Goal: Task Accomplishment & Management: Use online tool/utility

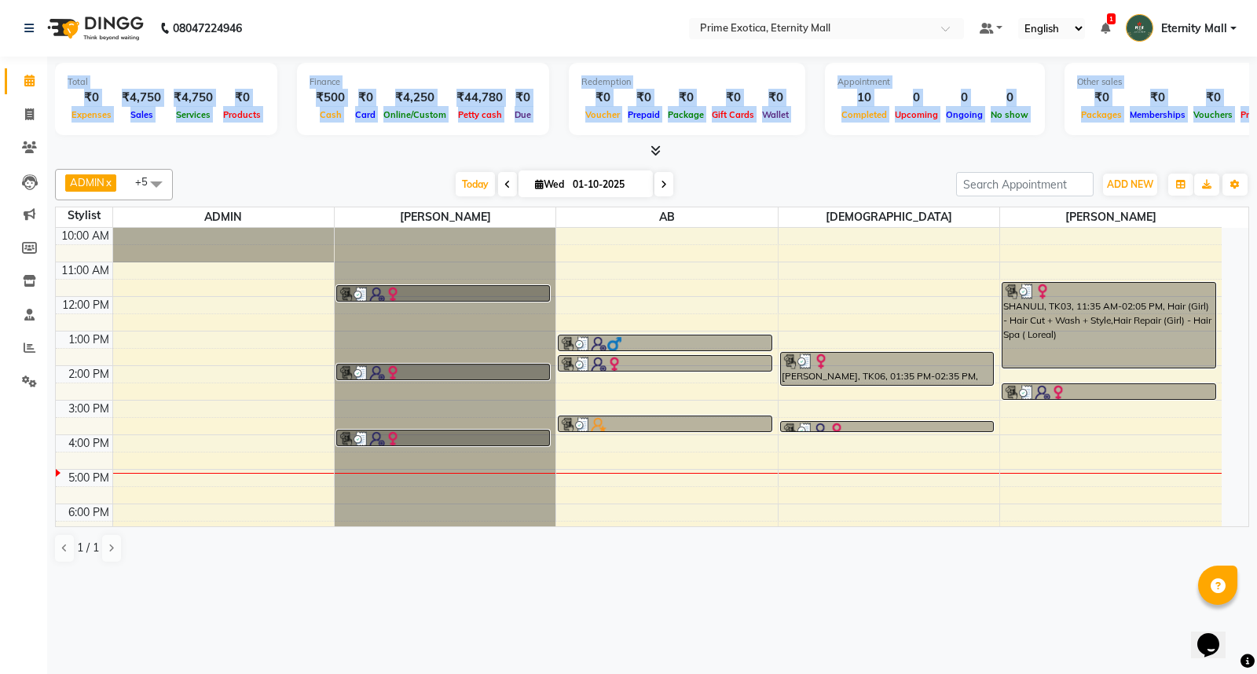
scroll to position [0, 90]
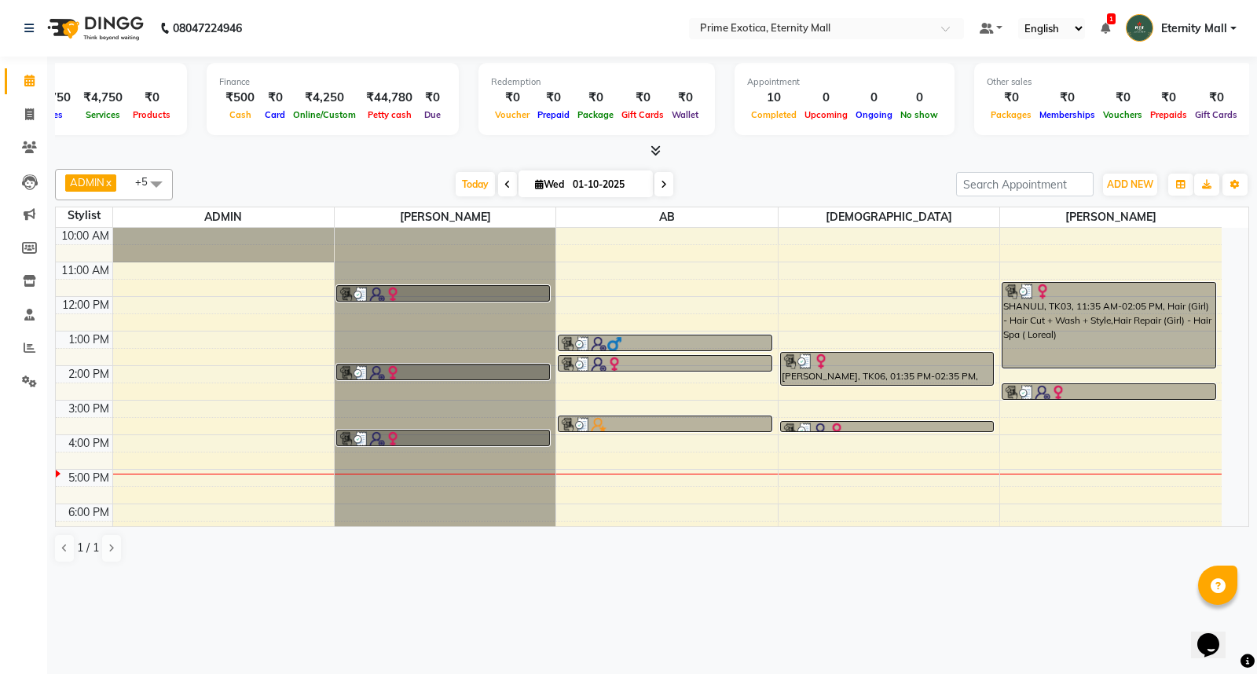
click at [124, 163] on div "ADMIN x Isha Bahel x AB x shivani x Dipak Narnaware x ajay vikram lakshane x +5…" at bounding box center [652, 366] width 1194 height 407
drag, startPoint x: 10, startPoint y: 112, endPoint x: 31, endPoint y: 112, distance: 21.2
click at [9, 112] on link "Invoice" at bounding box center [24, 115] width 38 height 26
select select "5774"
select select "service"
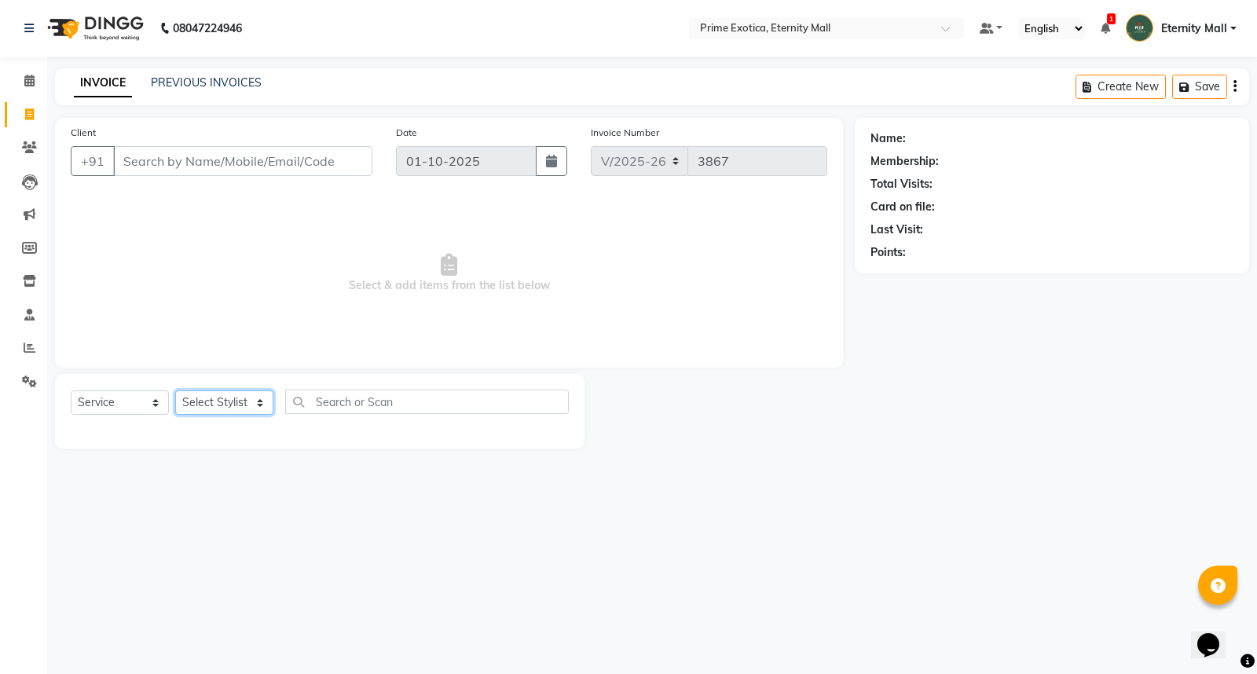
click at [221, 404] on select "Select Stylist AB ADMIN ajay vikram lakshane Isha Bahel Rajeshri shivani" at bounding box center [224, 402] width 98 height 24
select select "36457"
click at [175, 391] on select "Select Stylist AB ADMIN ajay vikram lakshane Isha Bahel Rajeshri shivani" at bounding box center [224, 402] width 98 height 24
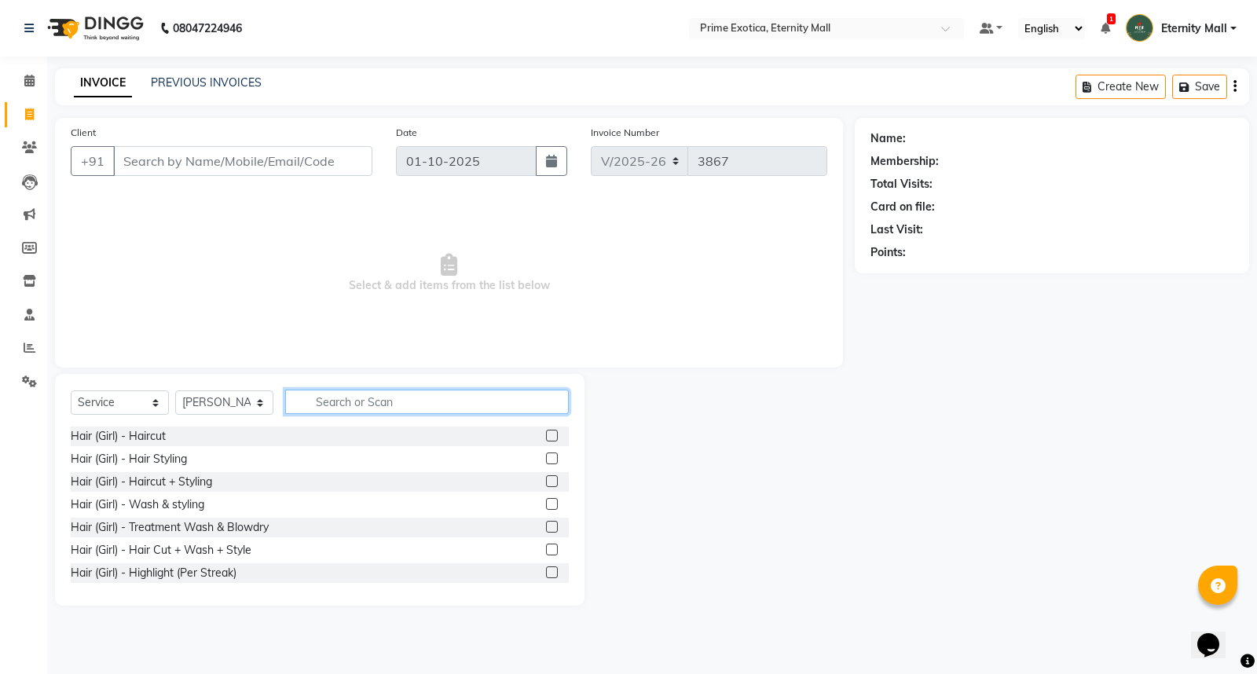
click at [449, 413] on input "text" at bounding box center [427, 402] width 284 height 24
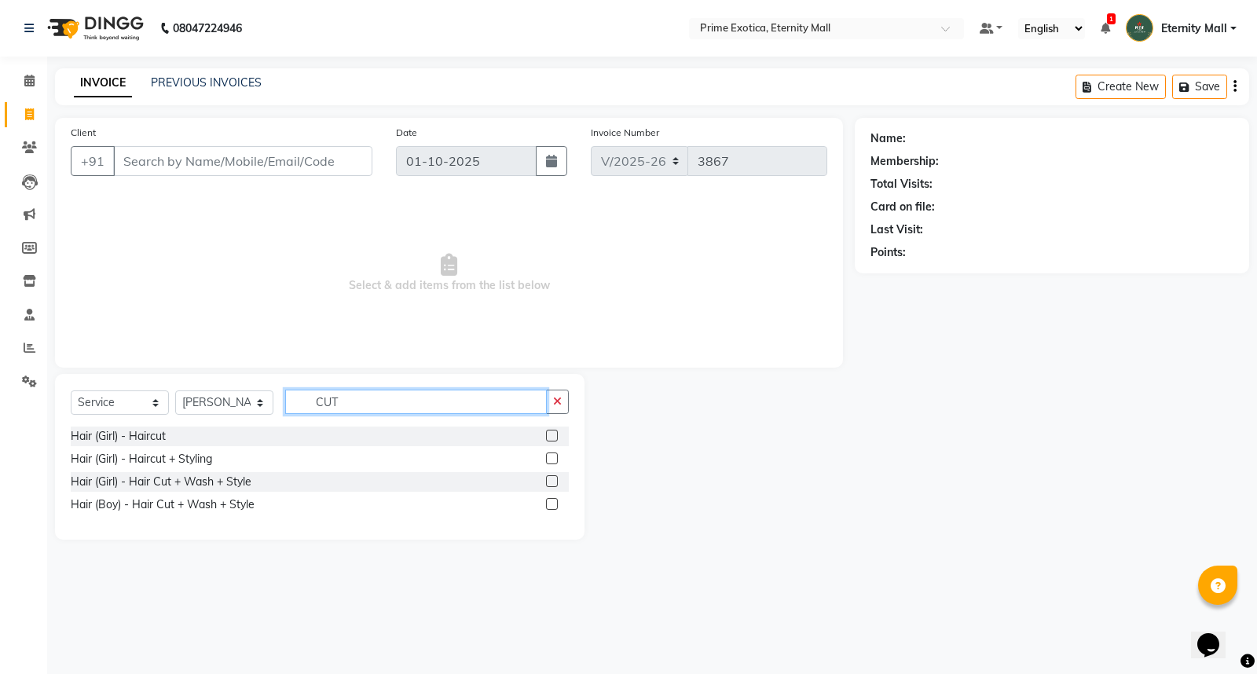
type input "CUT"
click at [534, 479] on div "Hair (Girl) - Hair Cut + Wash + Style" at bounding box center [320, 482] width 498 height 20
click at [551, 487] on label at bounding box center [552, 481] width 12 height 12
click at [551, 487] on input "checkbox" at bounding box center [551, 482] width 10 height 10
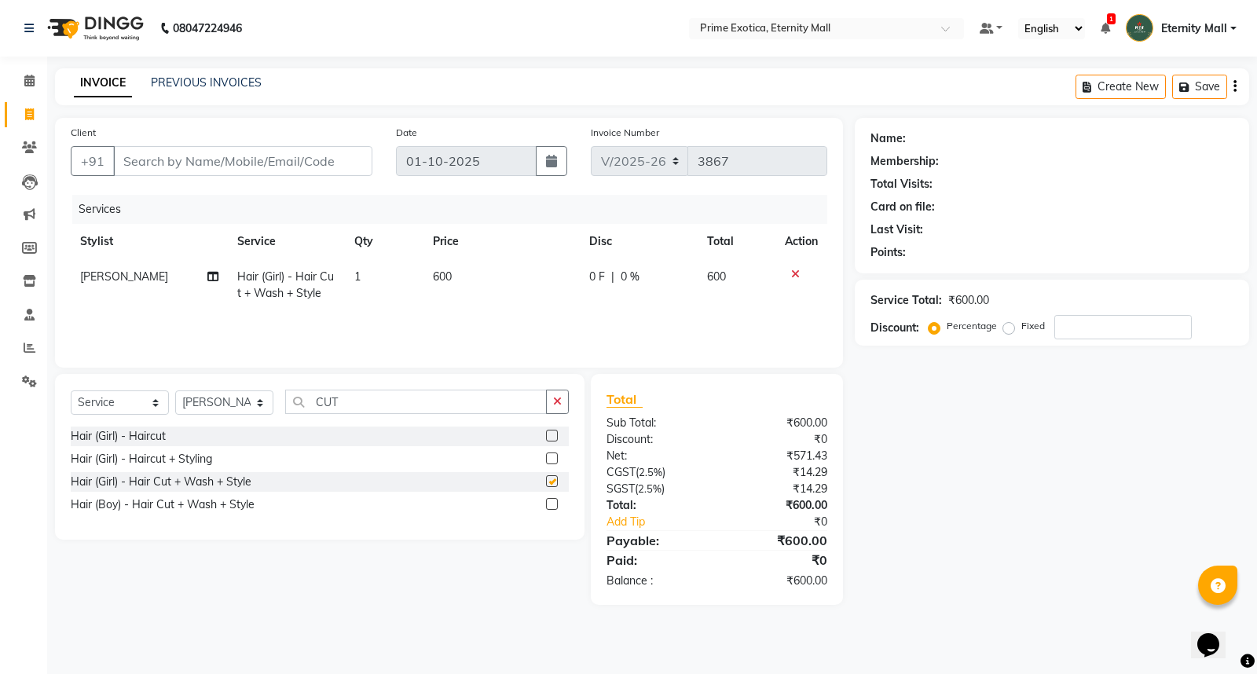
click at [553, 481] on label at bounding box center [552, 481] width 12 height 12
click at [553, 481] on input "checkbox" at bounding box center [551, 482] width 10 height 10
checkbox input "false"
click at [543, 382] on div "Select Service Product Membership Package Voucher Prepaid Gift Card Select Styl…" at bounding box center [319, 457] width 529 height 166
click at [556, 401] on icon "button" at bounding box center [557, 401] width 9 height 11
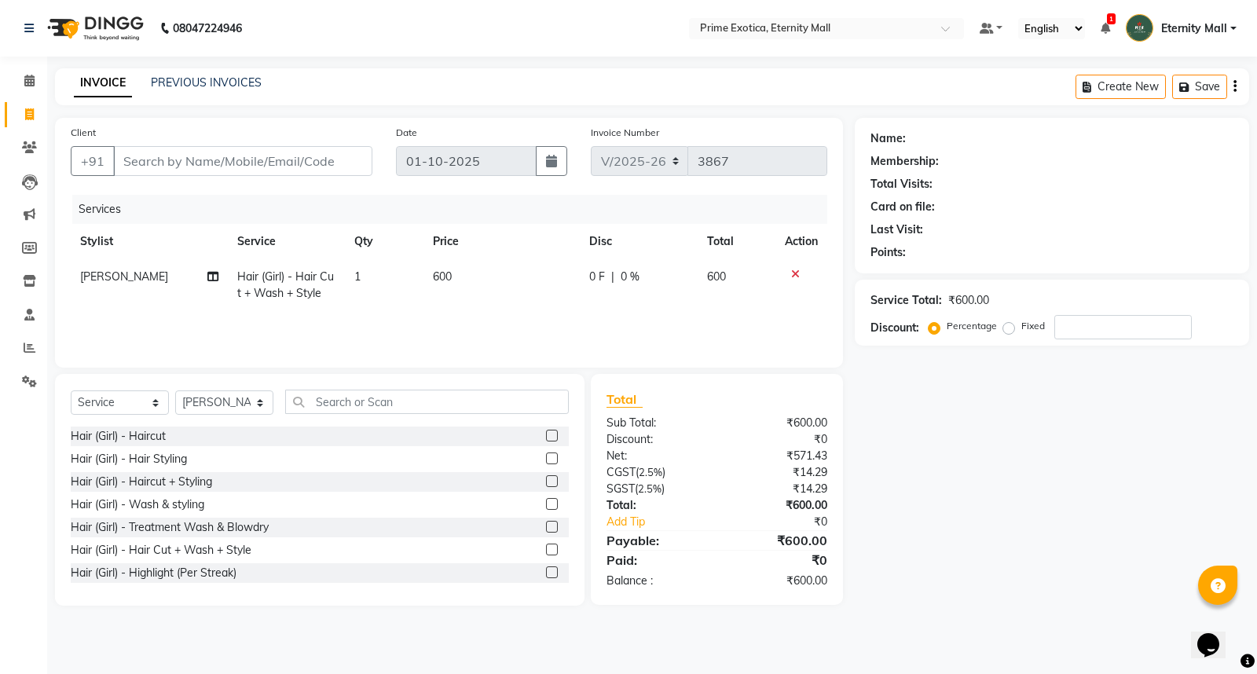
click at [1032, 426] on div "Name: Membership: Total Visits: Card on file: Last Visit: Points: Service Total…" at bounding box center [1058, 362] width 406 height 488
click at [237, 163] on input "Client" at bounding box center [242, 161] width 259 height 30
type input "9"
type input "0"
type input "9370849965"
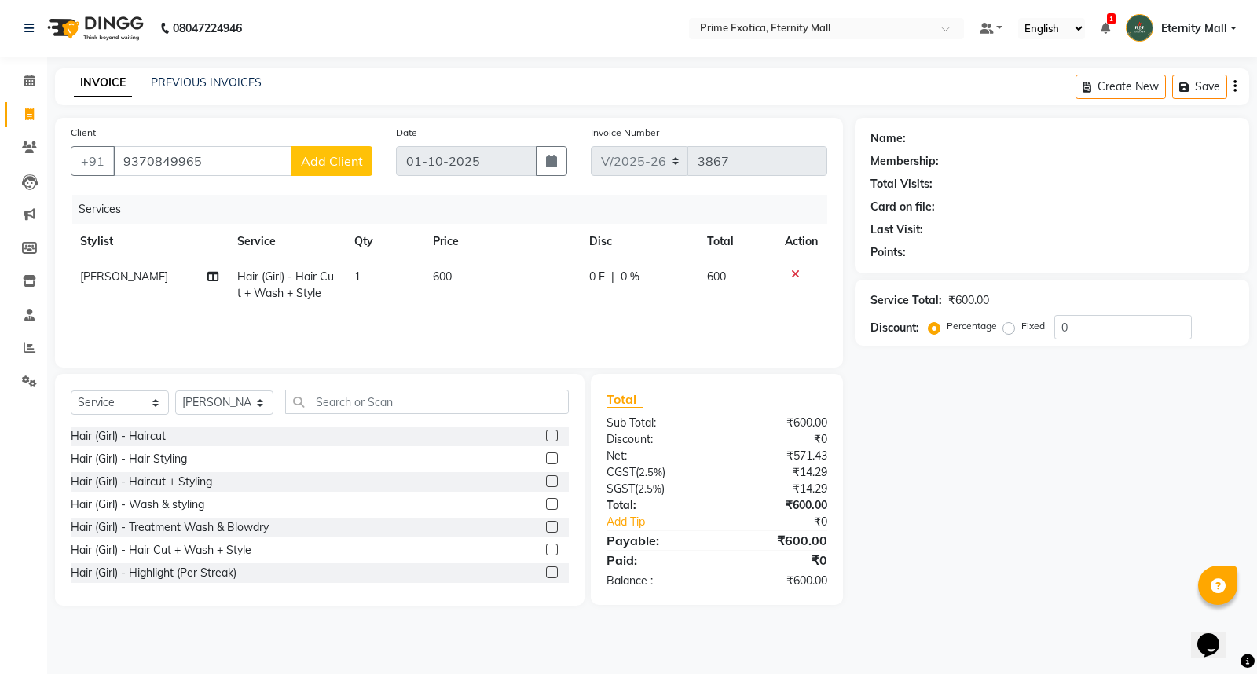
click at [334, 176] on button "Add Client" at bounding box center [331, 161] width 81 height 30
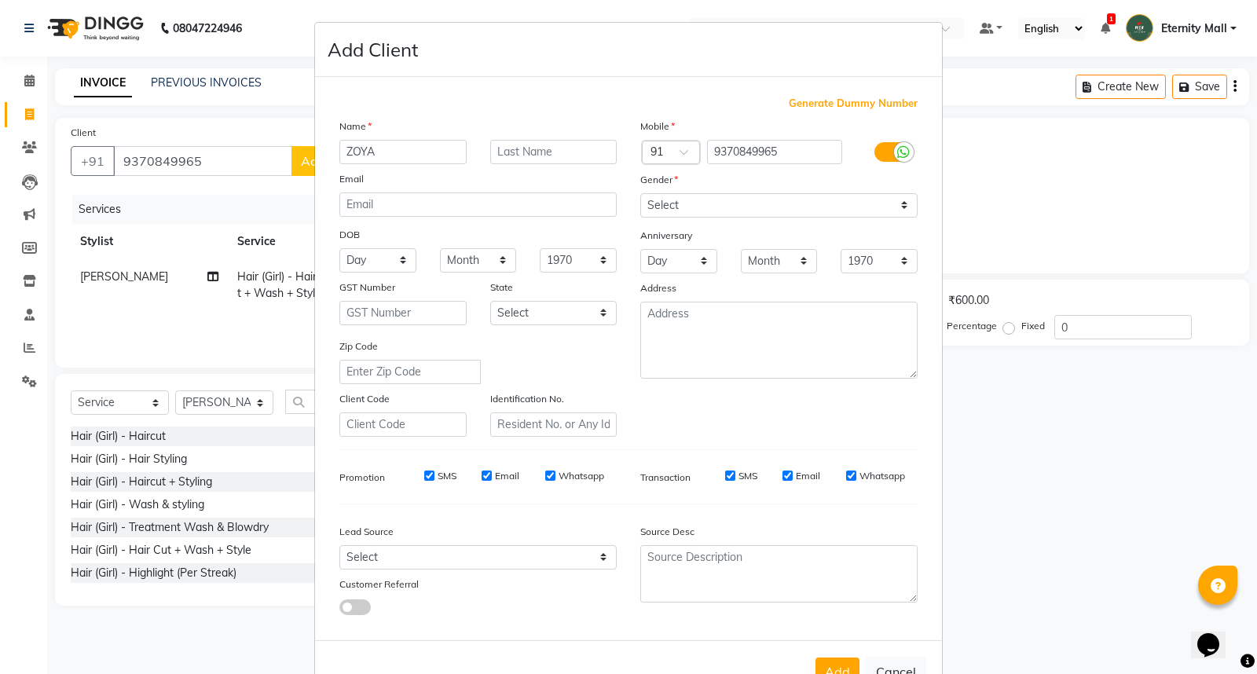
type input "ZOYA"
click at [788, 214] on select "Select Male Female Other Prefer Not To Say" at bounding box center [778, 205] width 277 height 24
click at [640, 193] on select "Select Male Female Other Prefer Not To Say" at bounding box center [778, 205] width 277 height 24
click at [723, 197] on select "Select Male Female Other Prefer Not To Say" at bounding box center [778, 205] width 277 height 24
select select "female"
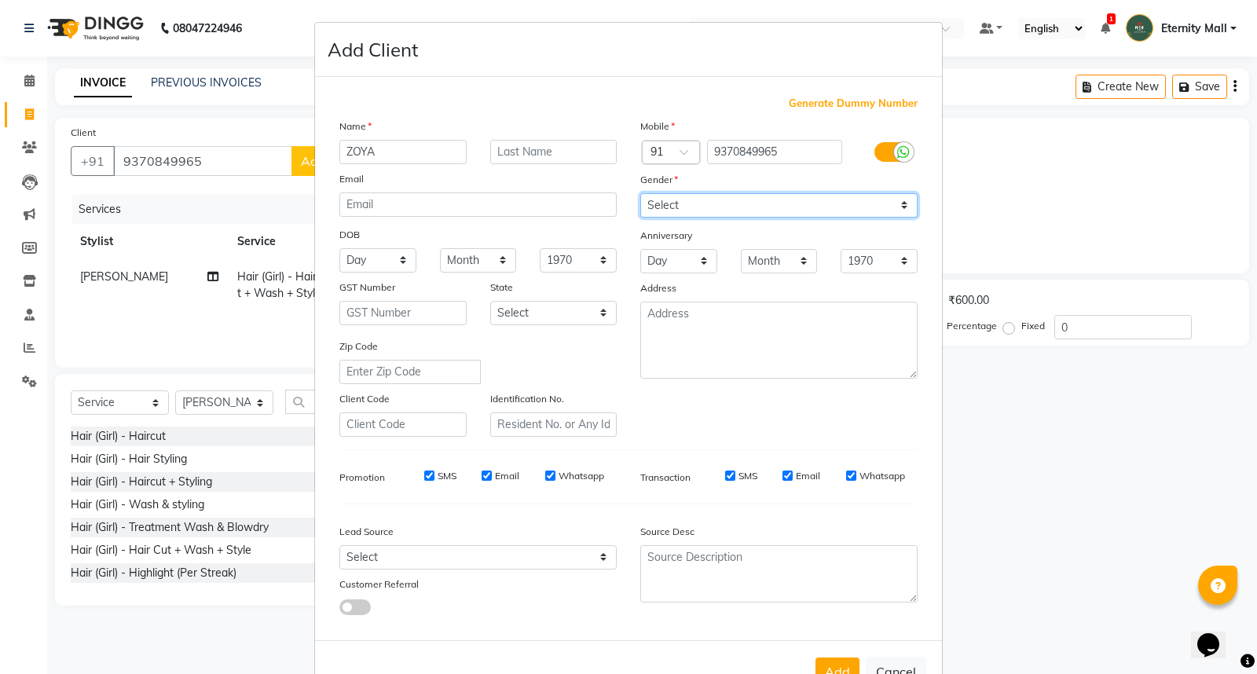
click at [640, 193] on select "Select Male Female Other Prefer Not To Say" at bounding box center [778, 205] width 277 height 24
click at [833, 672] on button "Add" at bounding box center [837, 671] width 44 height 28
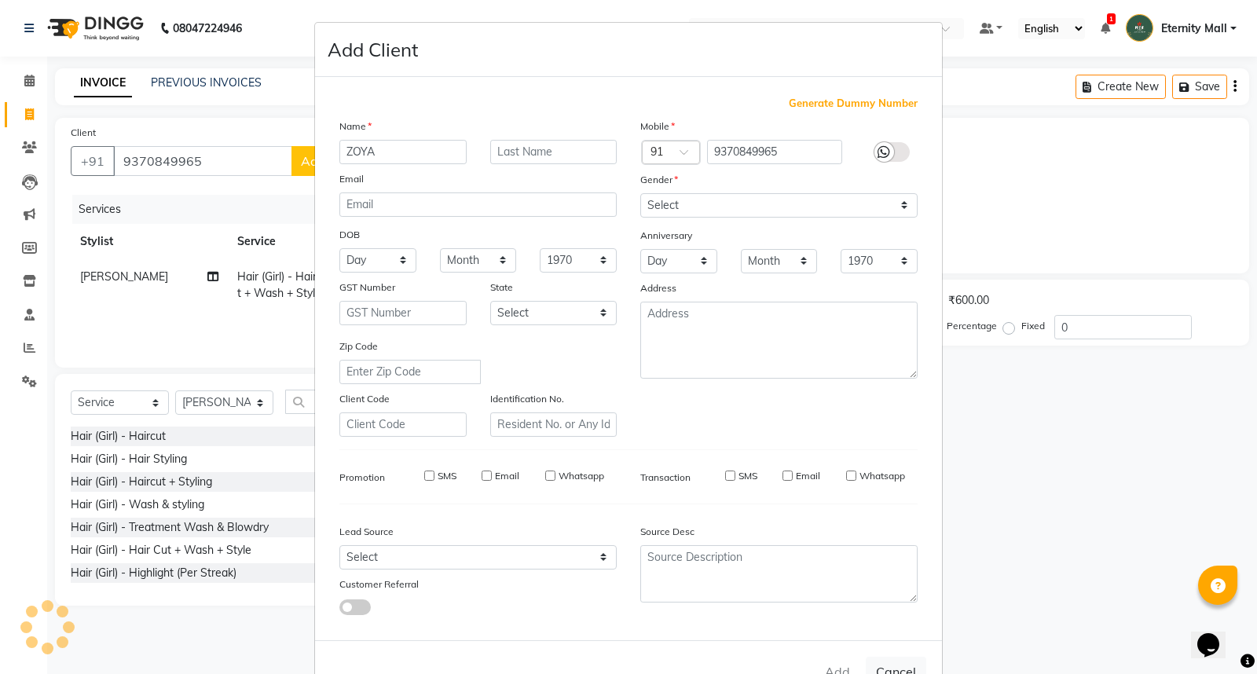
select select
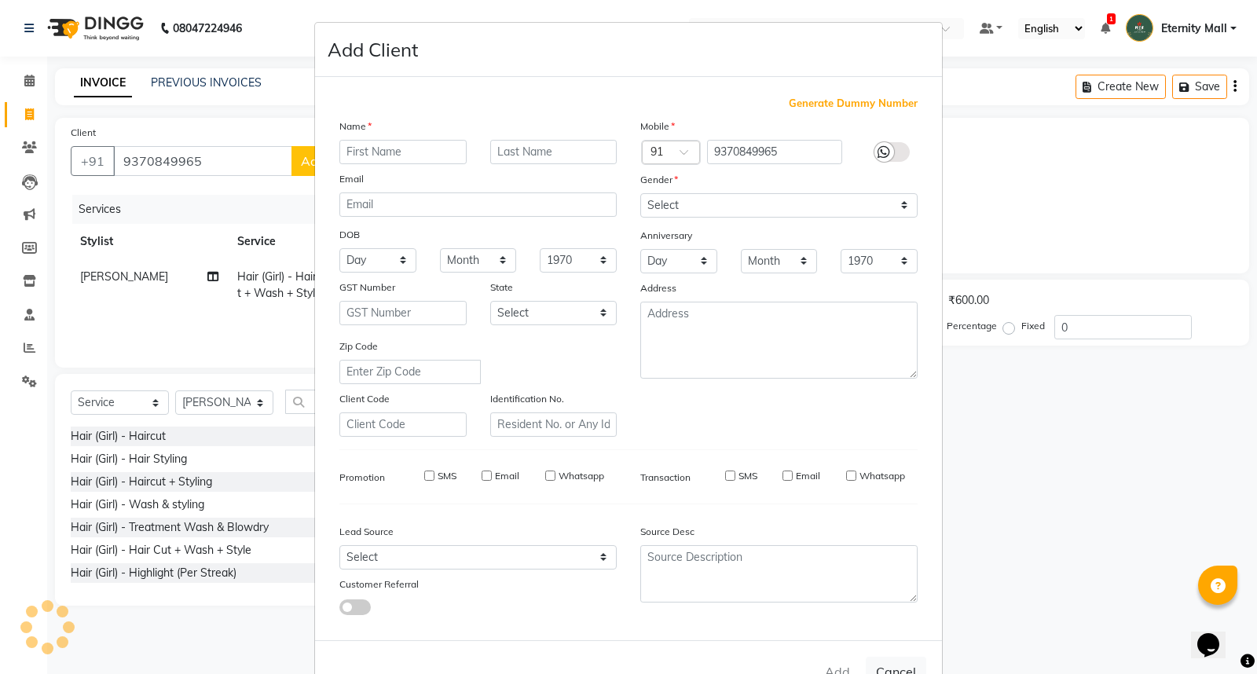
select select
checkbox input "false"
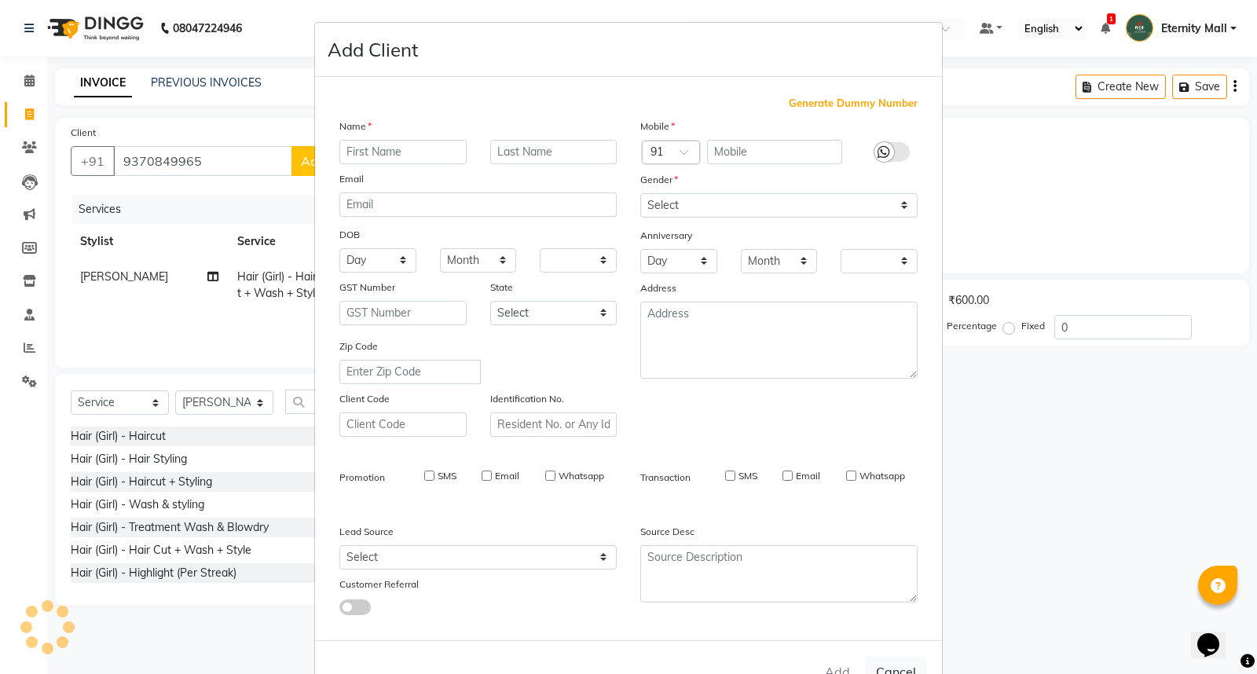
checkbox input "false"
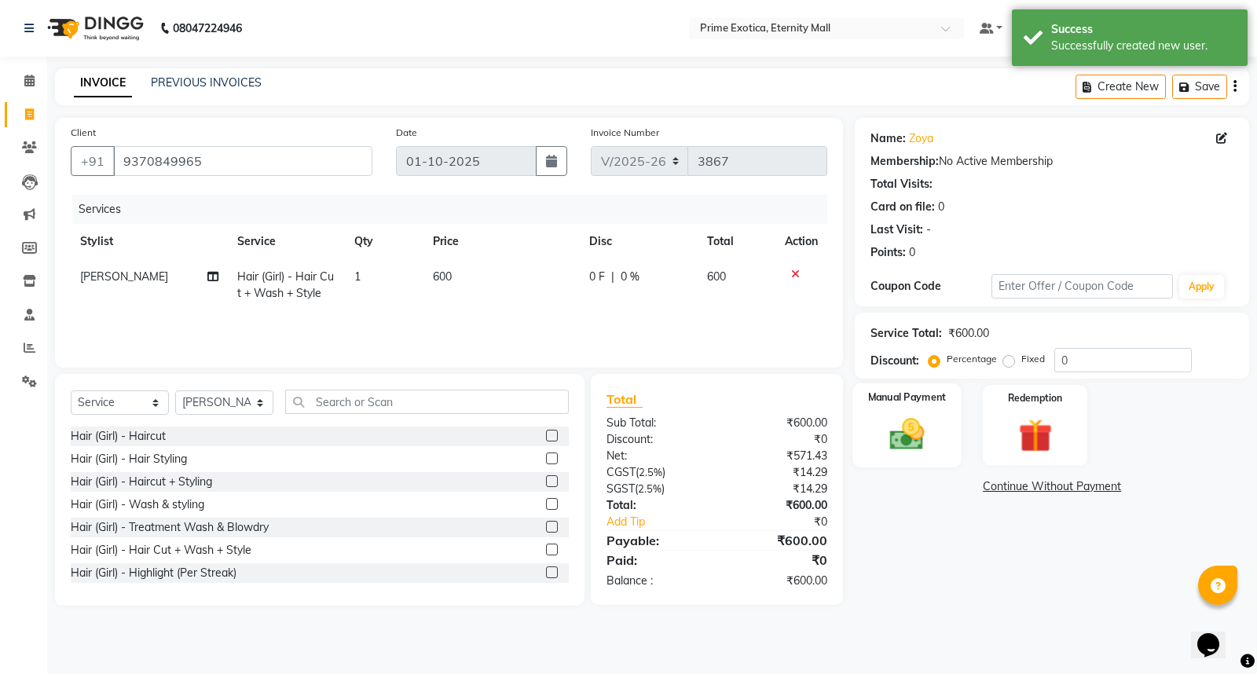
click at [929, 421] on img at bounding box center [907, 434] width 57 height 40
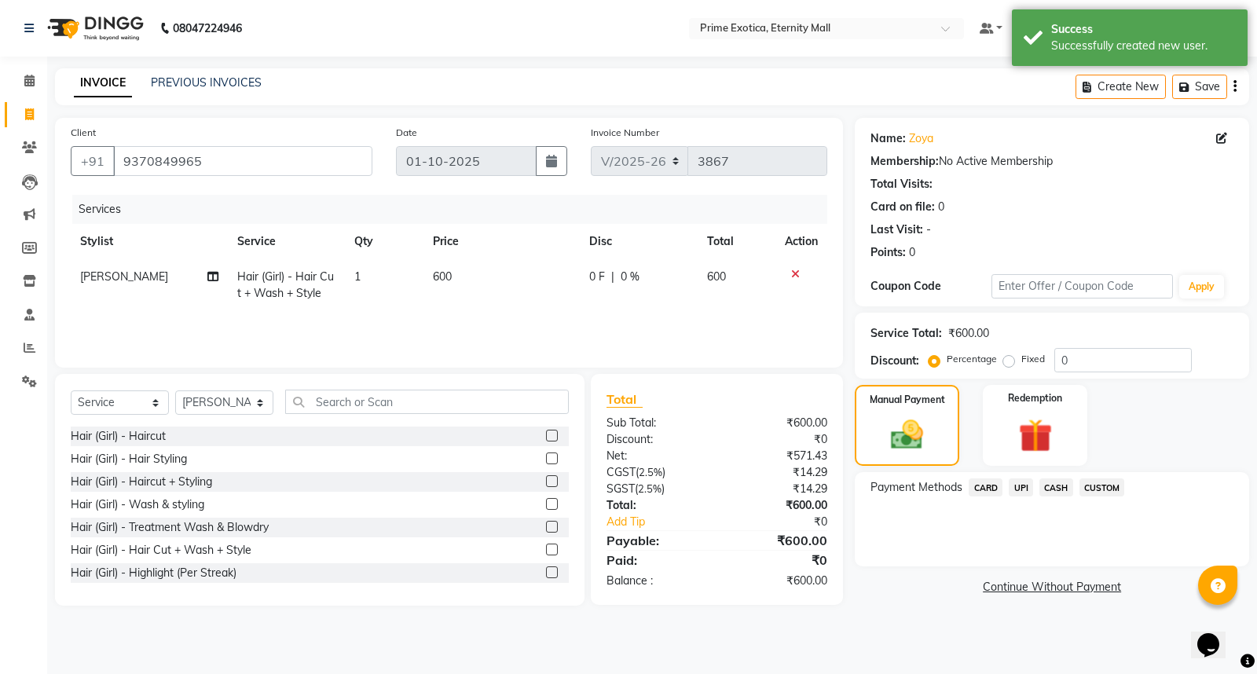
click at [1014, 488] on span "UPI" at bounding box center [1020, 487] width 24 height 18
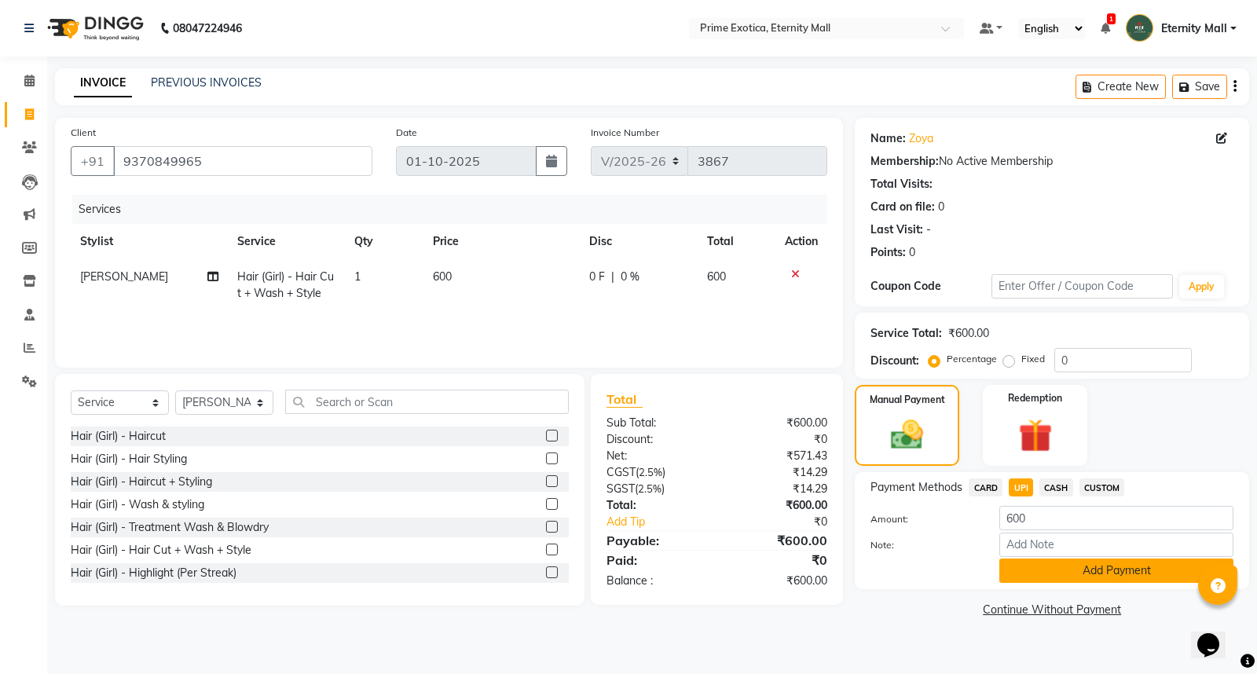
click at [1086, 566] on button "Add Payment" at bounding box center [1116, 570] width 234 height 24
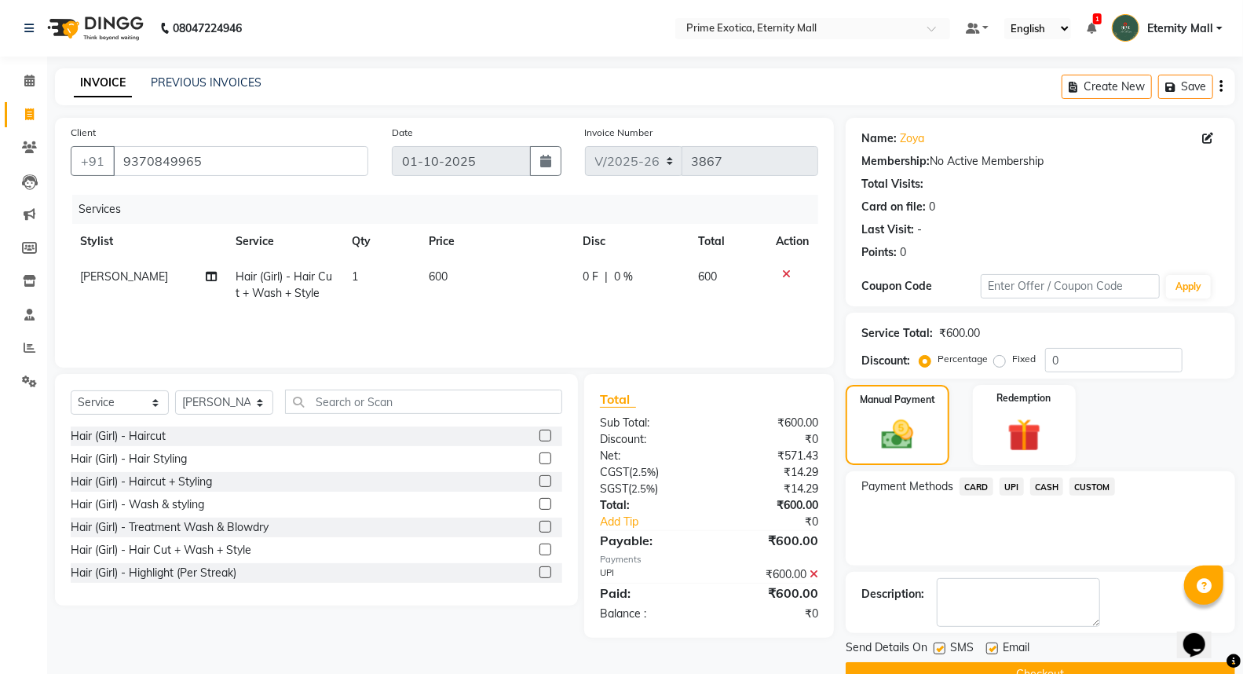
scroll to position [35, 0]
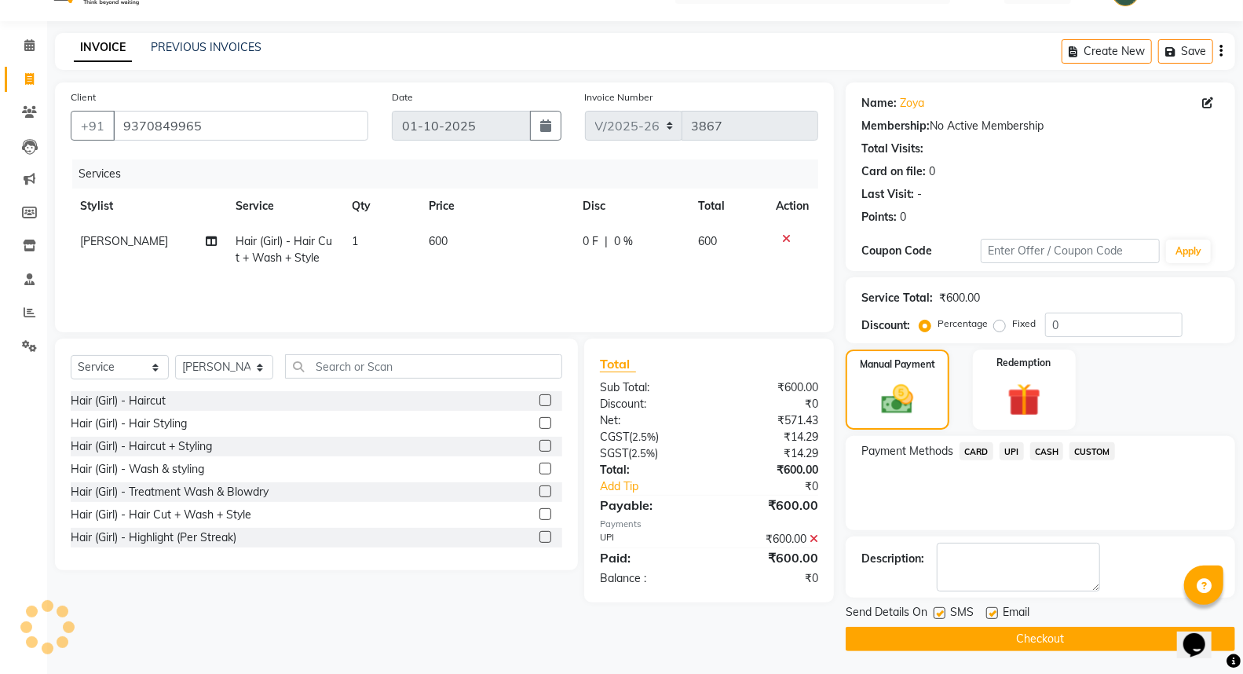
click at [1041, 638] on button "Checkout" at bounding box center [1041, 639] width 390 height 24
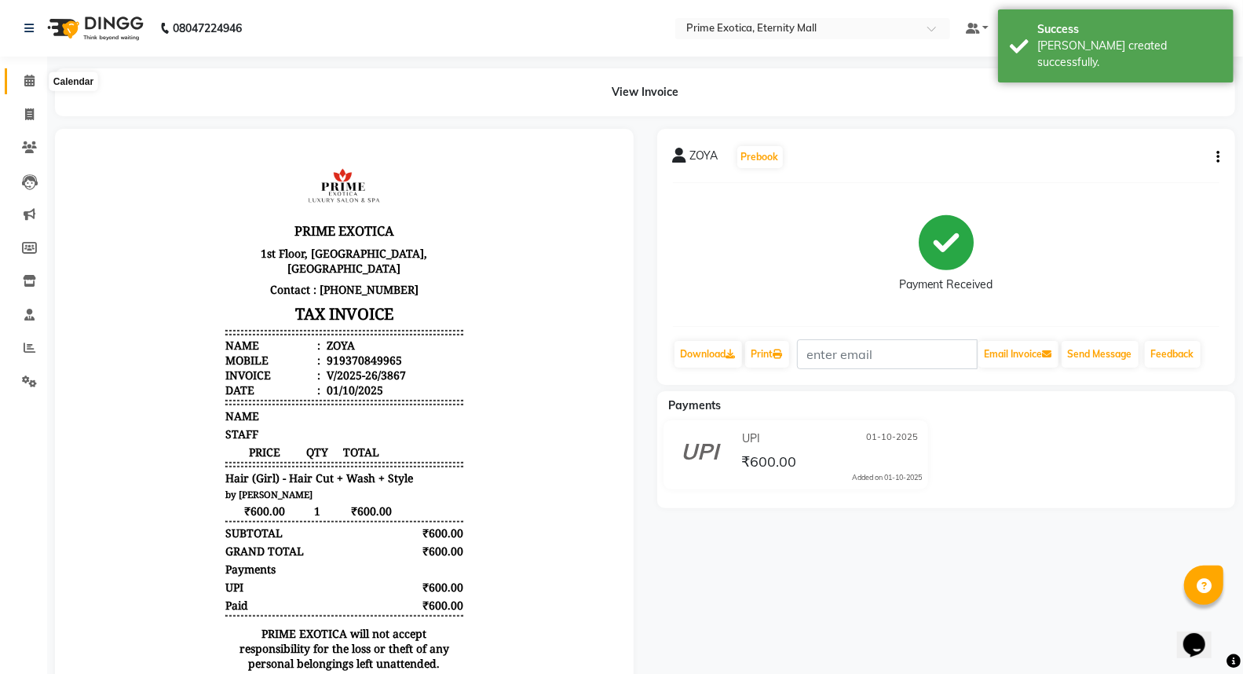
click at [16, 80] on span at bounding box center [29, 81] width 27 height 18
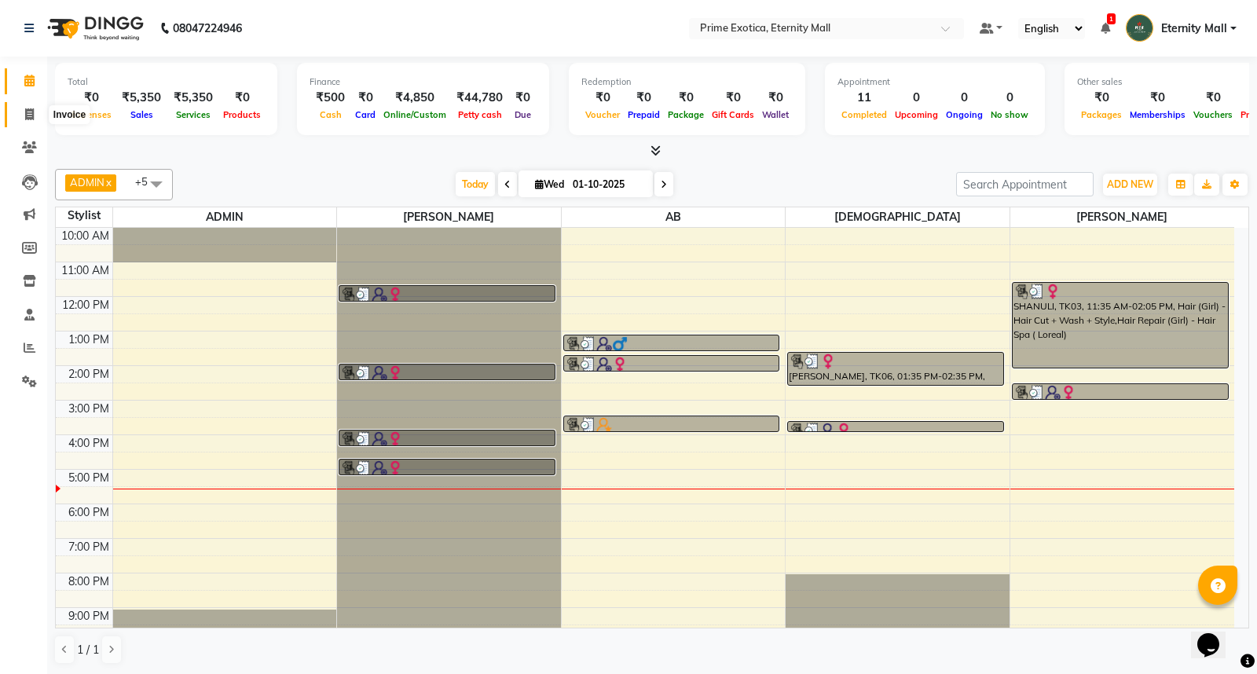
click at [21, 107] on span at bounding box center [29, 115] width 27 height 18
select select "service"
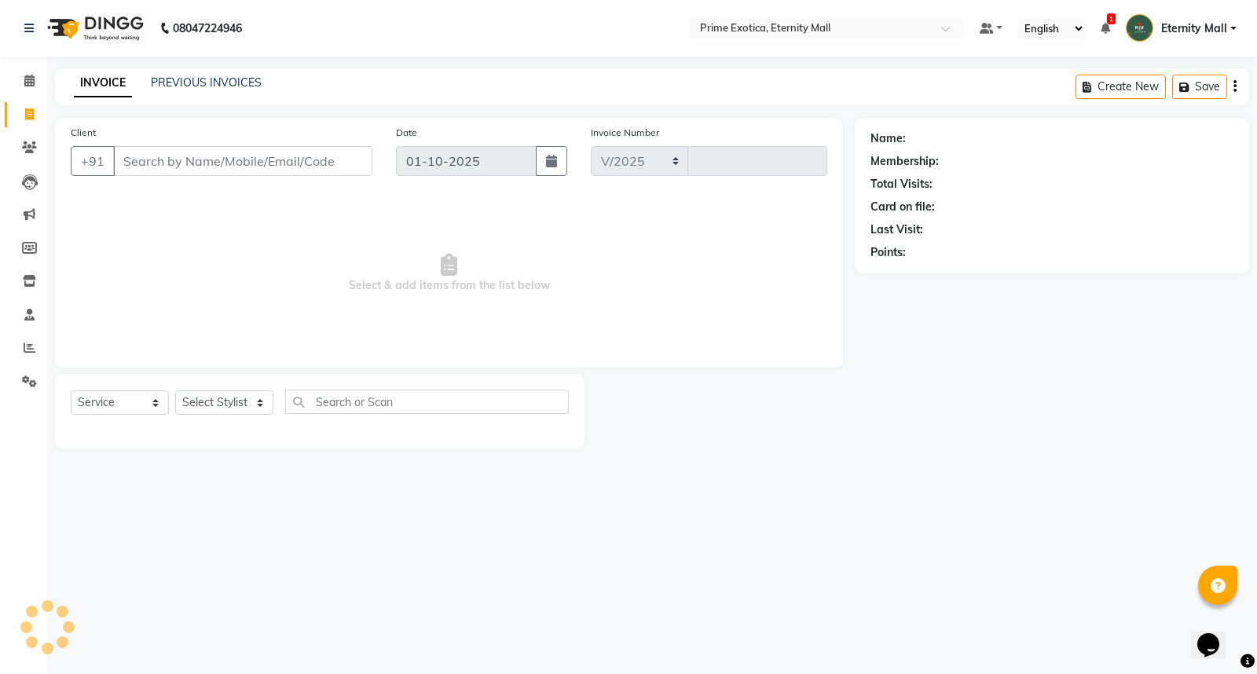
select select "5774"
type input "3868"
click at [247, 409] on select "Select Stylist AB ADMIN ajay vikram lakshane Isha Bahel Rajeshri shivani" at bounding box center [224, 402] width 98 height 24
click at [370, 505] on div "08047224946 Select Location × Prime Exotica, Eternity Mall Default Panel My Pan…" at bounding box center [628, 337] width 1257 height 674
click at [236, 406] on select "Select Stylist AB ADMIN ajay vikram lakshane Isha Bahel Rajeshri shivani" at bounding box center [224, 402] width 98 height 24
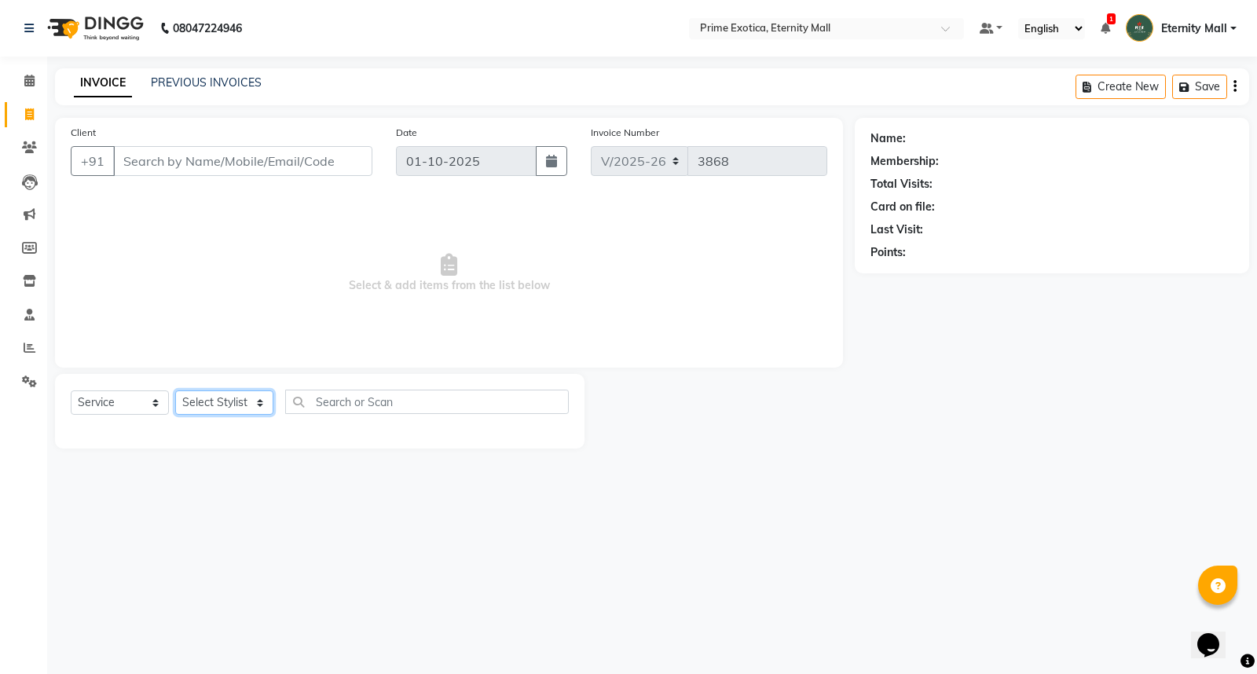
select select "66179"
click at [175, 391] on select "Select Stylist AB ADMIN ajay vikram lakshane Isha Bahel Rajeshri shivani" at bounding box center [224, 402] width 98 height 24
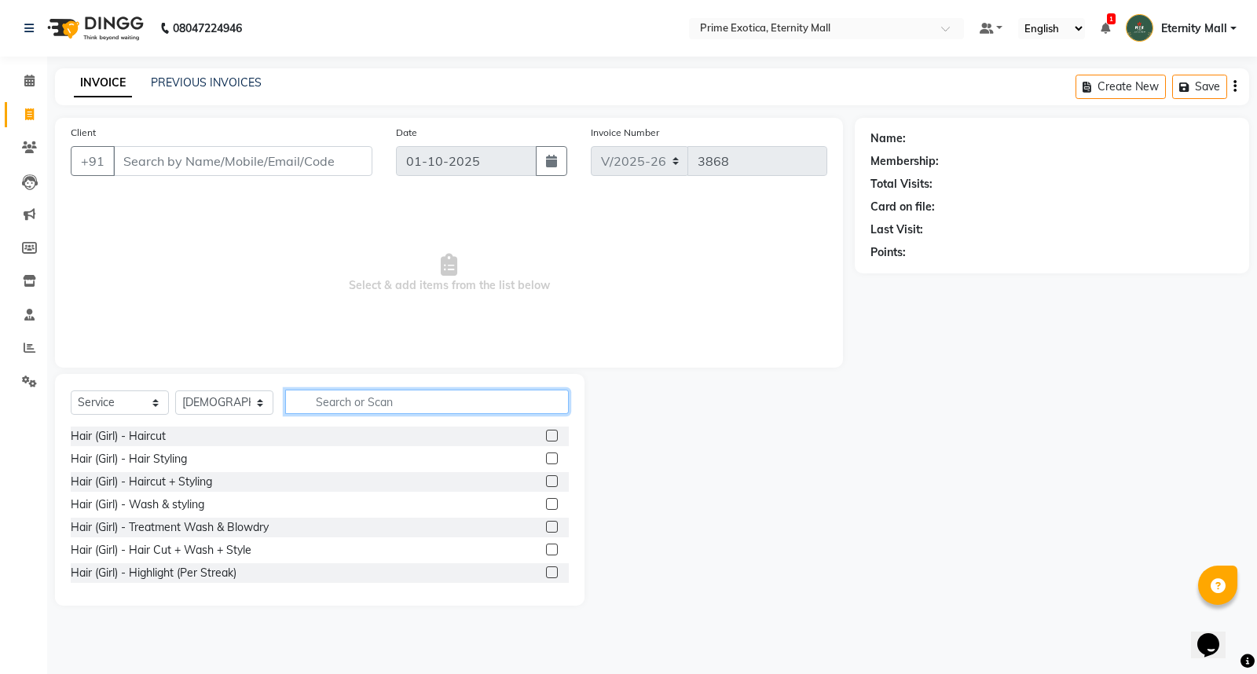
click at [385, 399] on input "text" at bounding box center [427, 402] width 284 height 24
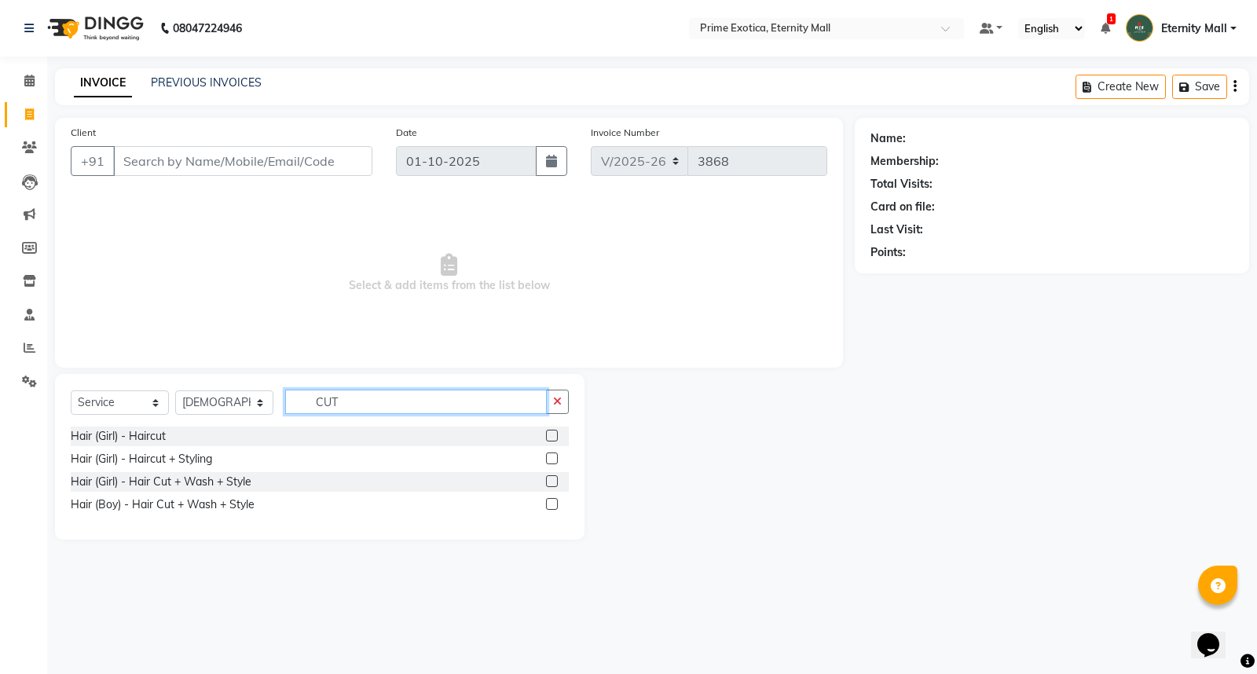
type input "CUT"
click at [554, 456] on label at bounding box center [552, 458] width 12 height 12
click at [554, 456] on input "checkbox" at bounding box center [551, 459] width 10 height 10
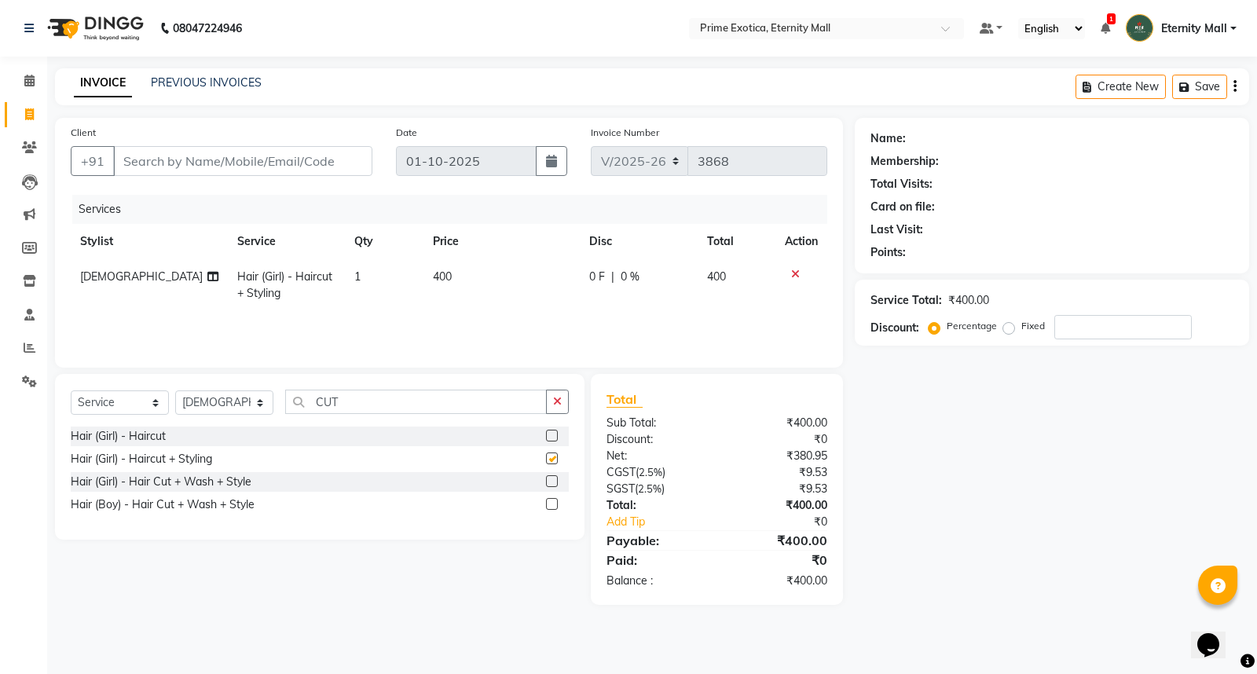
checkbox input "false"
click at [240, 165] on input "Client" at bounding box center [242, 161] width 259 height 30
type input "9"
type input "0"
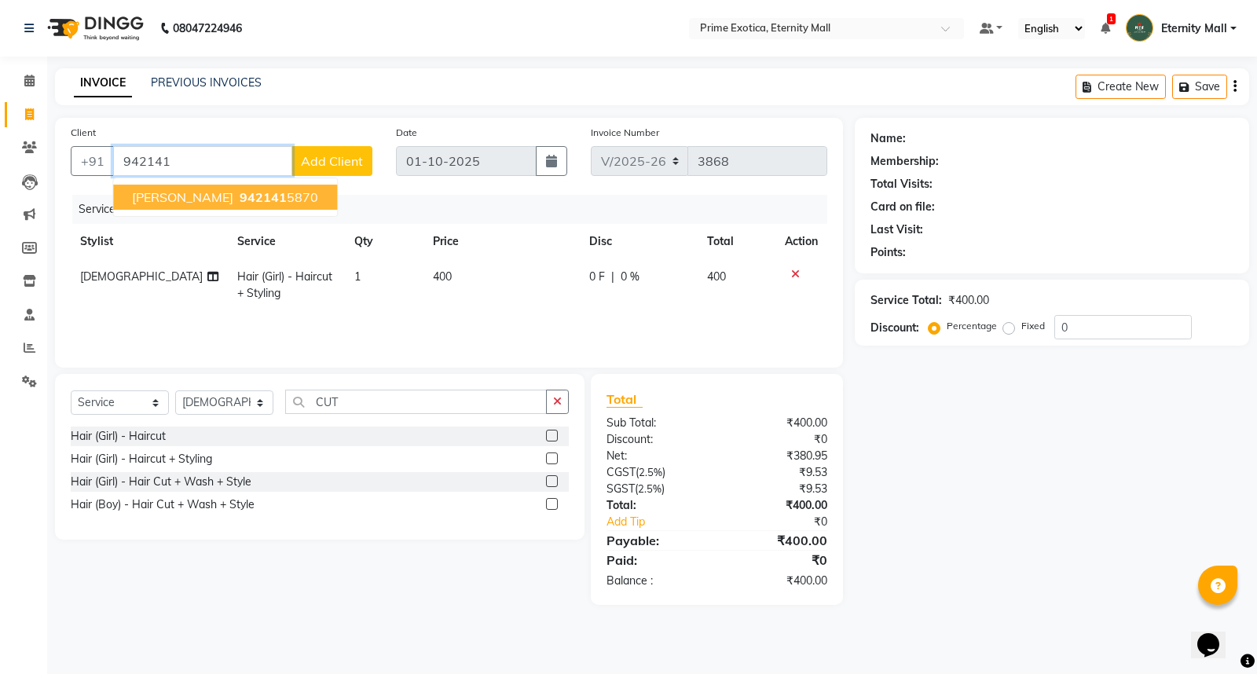
click at [240, 197] on ngb-highlight "942141 5870" at bounding box center [277, 197] width 82 height 16
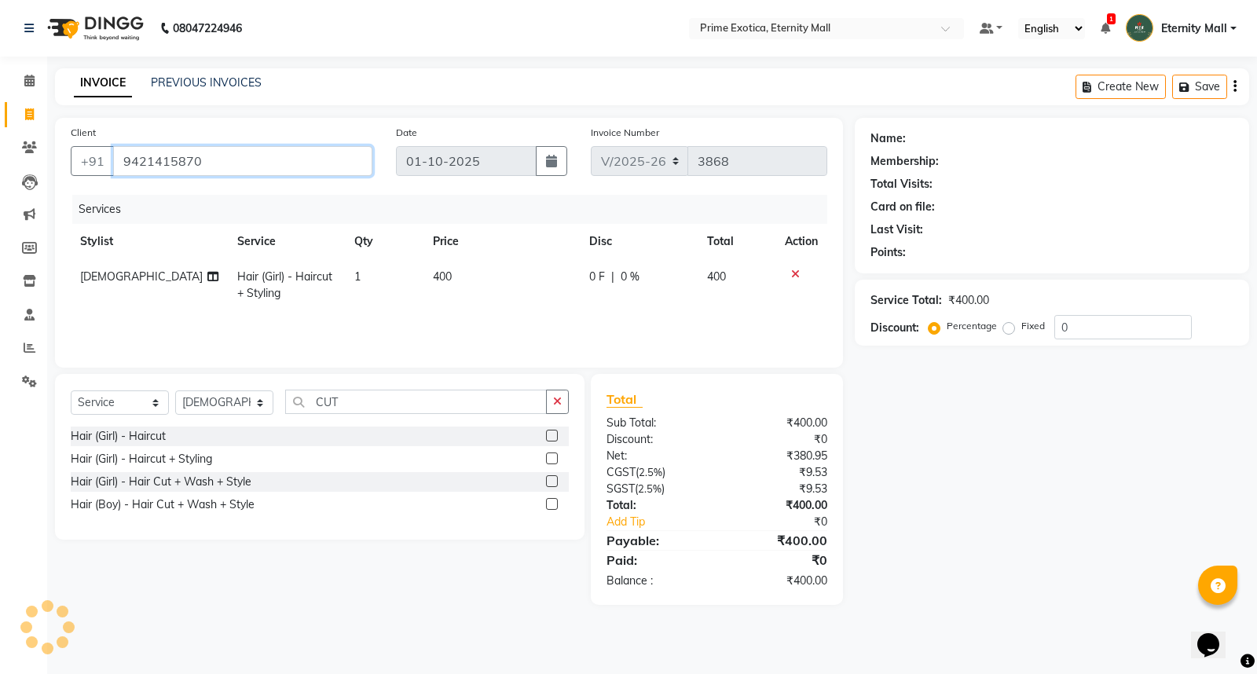
type input "9421415870"
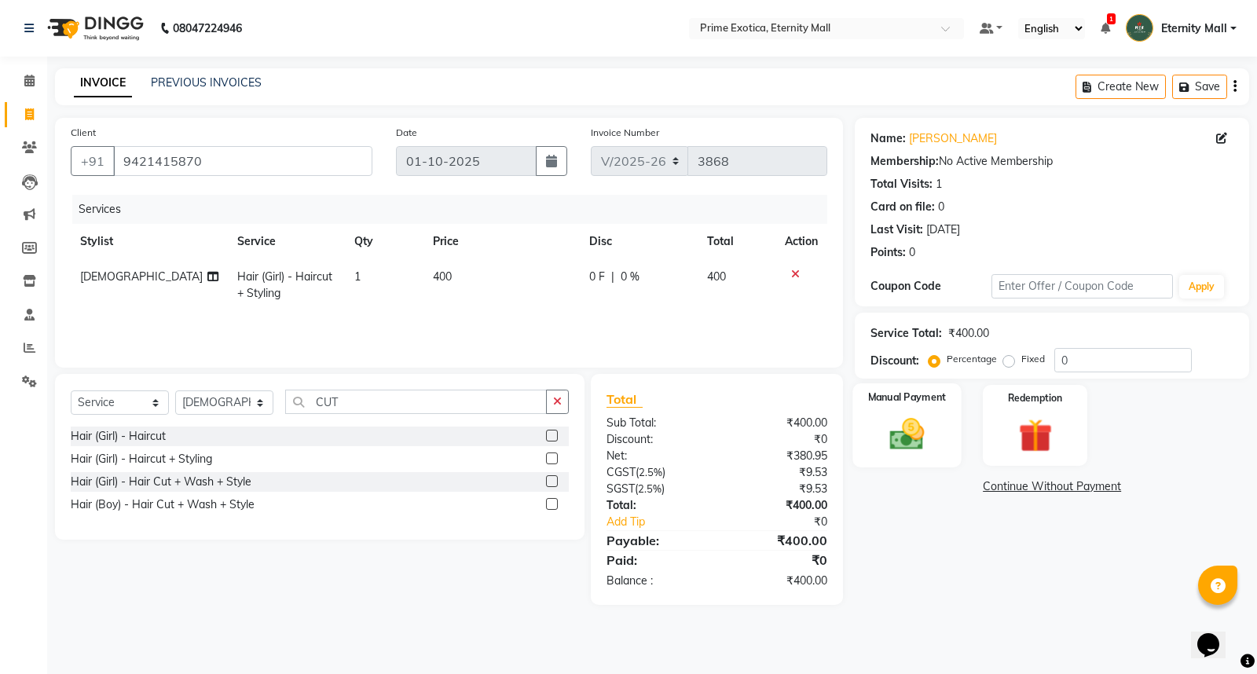
click at [890, 409] on div "Manual Payment" at bounding box center [907, 425] width 108 height 84
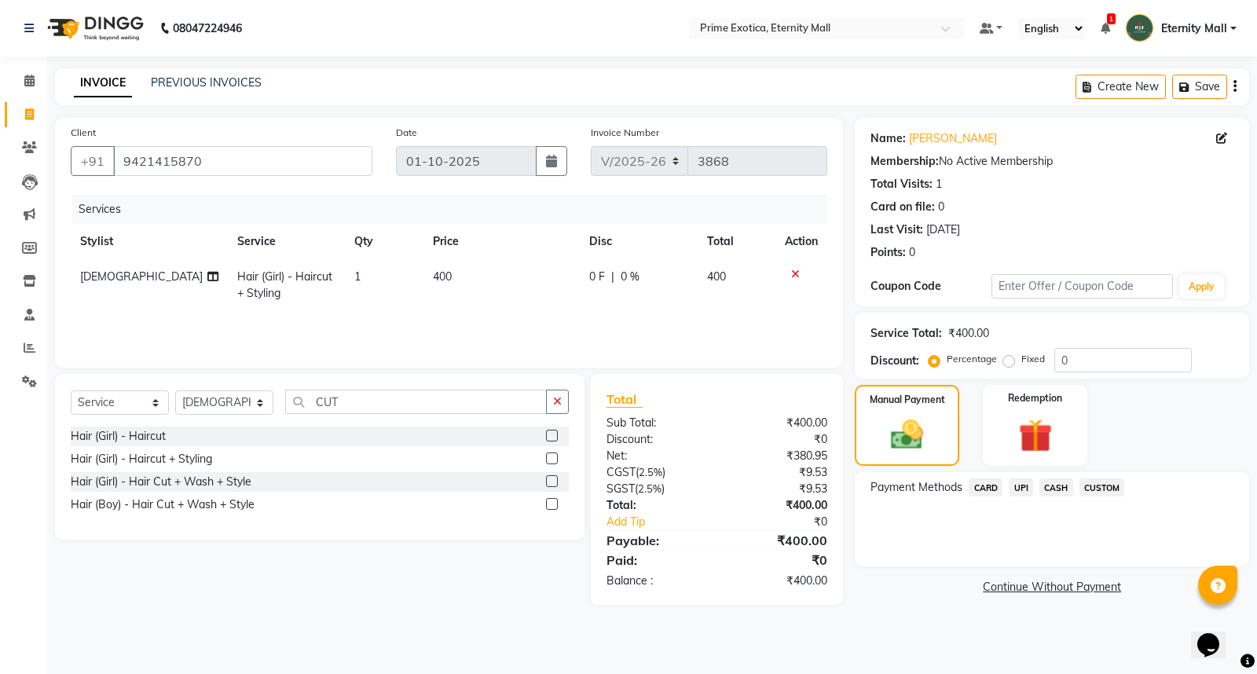
click at [1021, 489] on span "UPI" at bounding box center [1020, 487] width 24 height 18
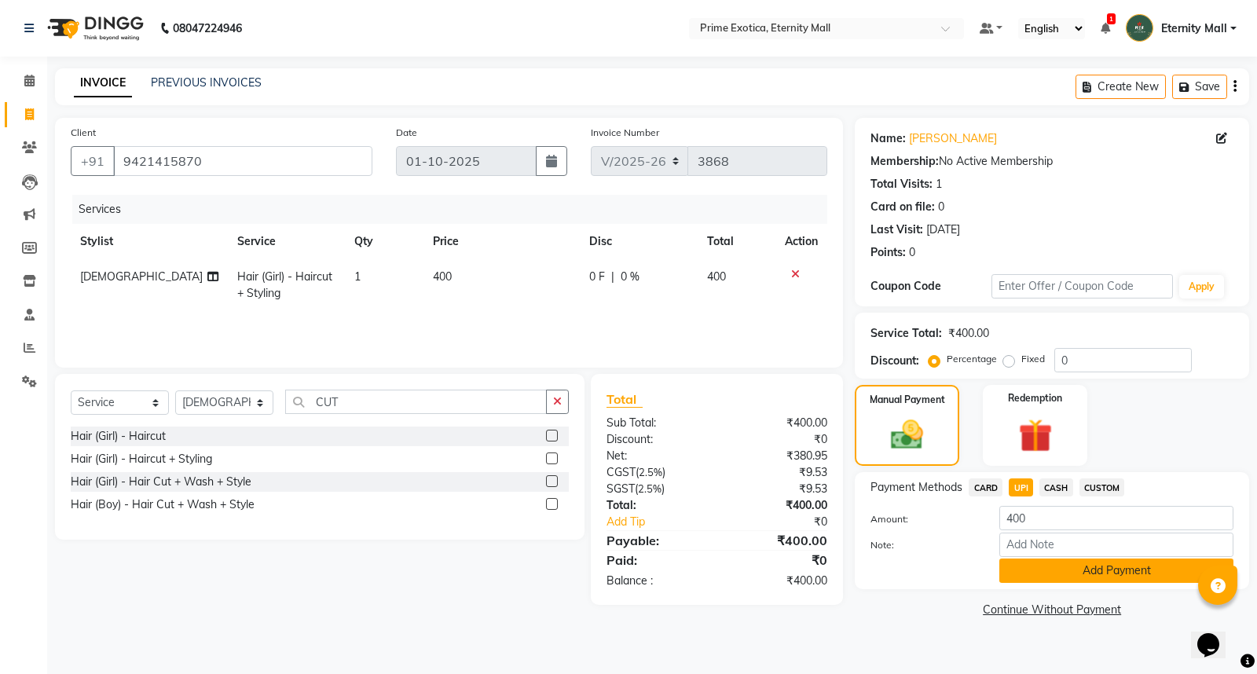
click at [1038, 561] on button "Add Payment" at bounding box center [1116, 570] width 234 height 24
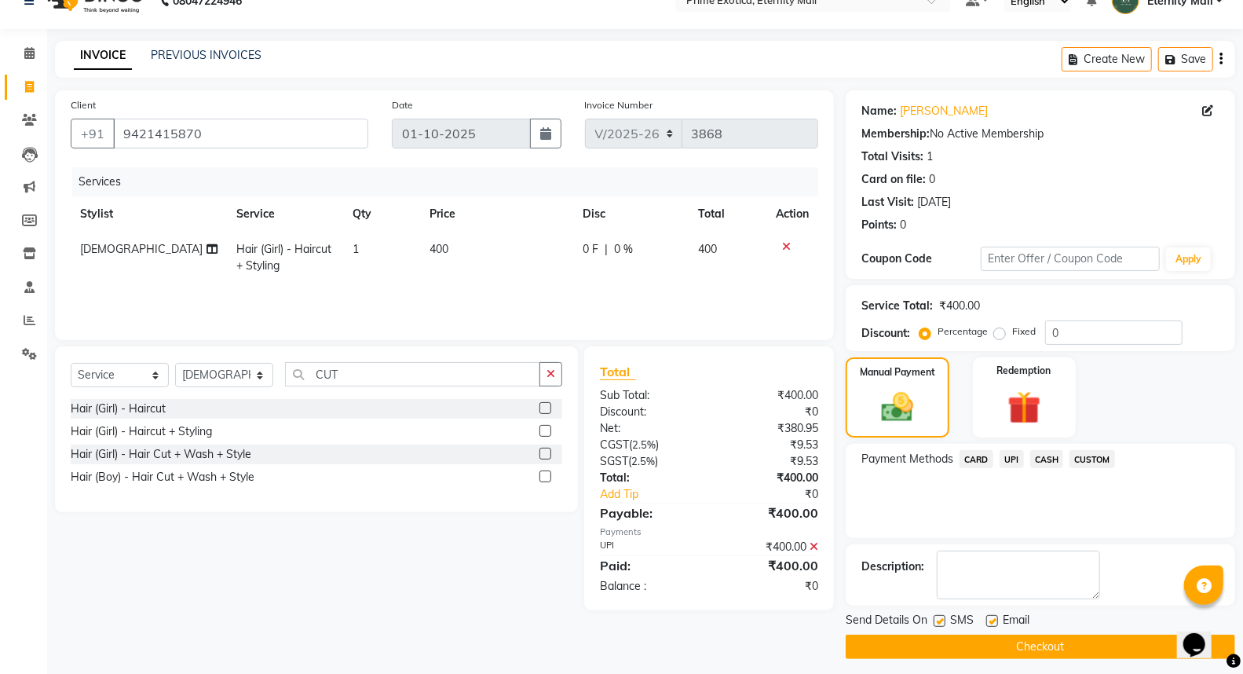
scroll to position [35, 0]
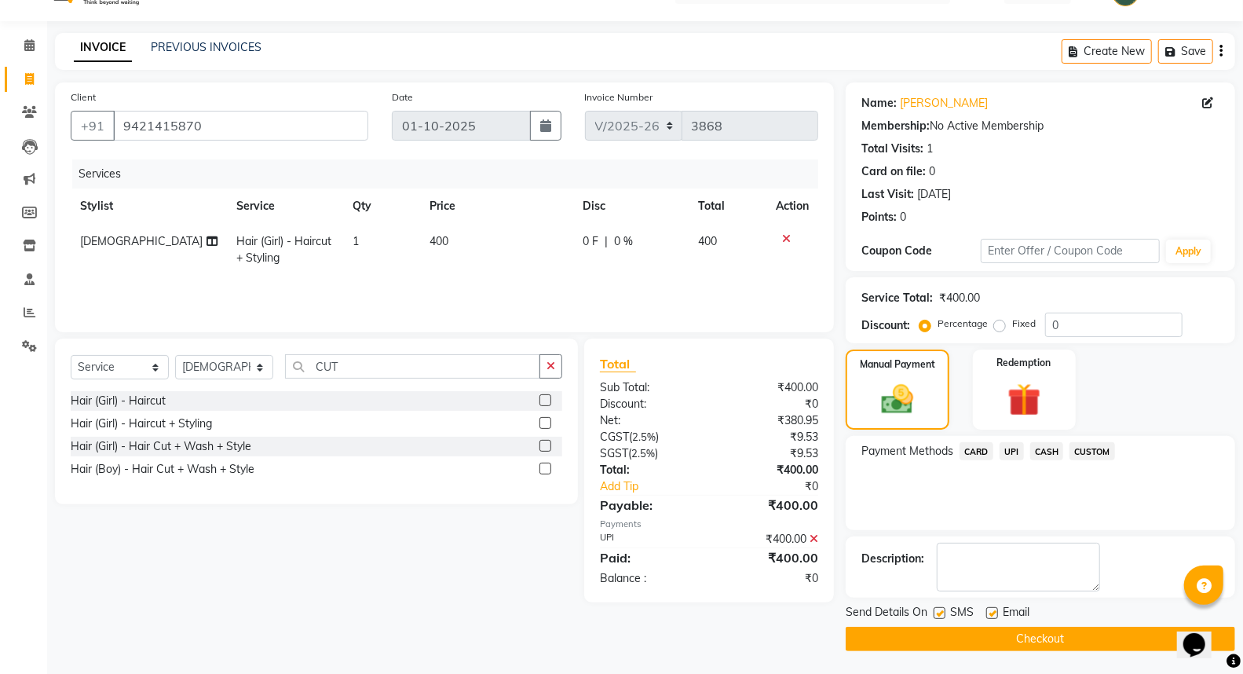
click at [1046, 631] on button "Checkout" at bounding box center [1041, 639] width 390 height 24
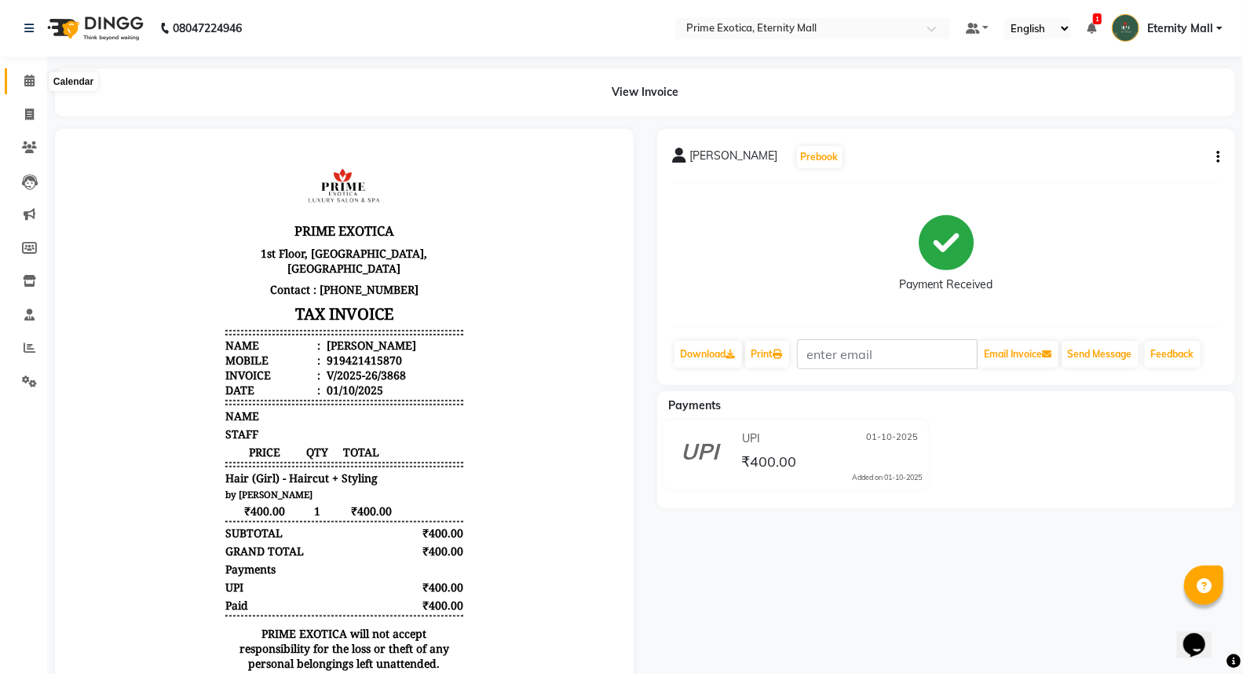
click at [16, 80] on span at bounding box center [29, 81] width 27 height 18
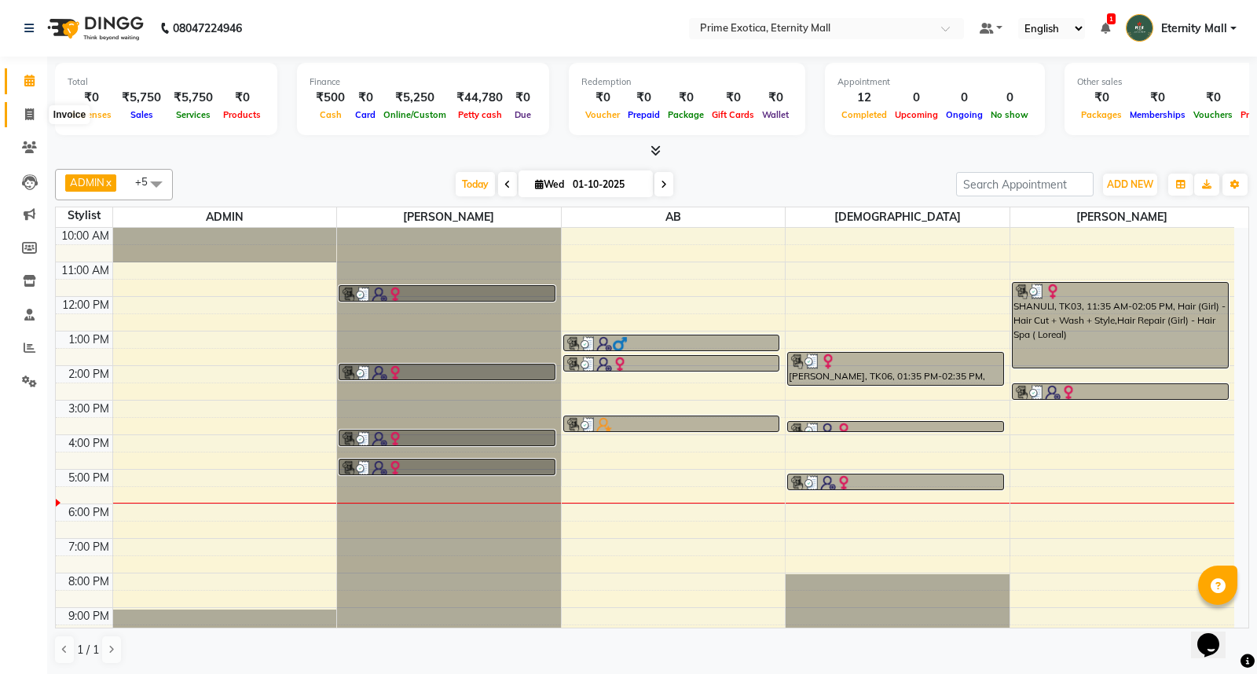
click at [36, 113] on span at bounding box center [29, 115] width 27 height 18
select select "service"
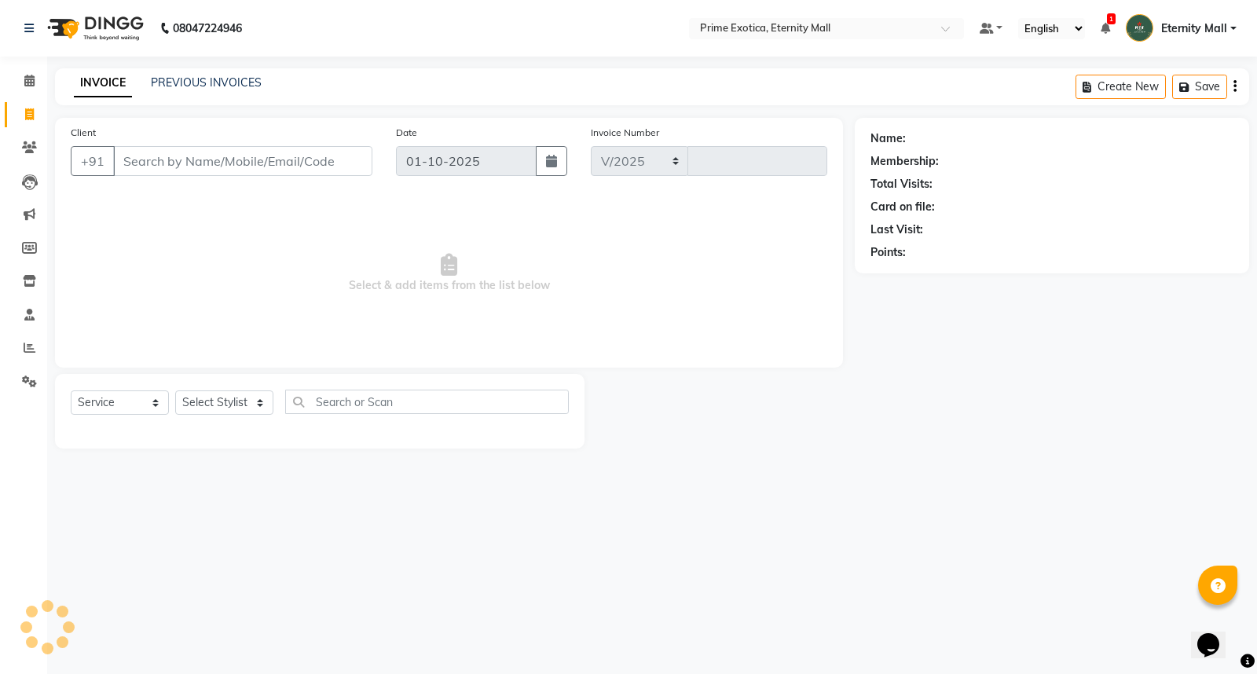
select select "5774"
type input "3869"
click at [246, 410] on select "Select Stylist" at bounding box center [224, 402] width 98 height 24
click at [249, 393] on select "Select Stylist AB ADMIN ajay vikram lakshane Isha Bahel Rajeshri shivani" at bounding box center [224, 402] width 98 height 24
click at [252, 395] on select "Select Stylist AB ADMIN ajay vikram lakshane Isha Bahel Rajeshri shivani" at bounding box center [224, 402] width 98 height 24
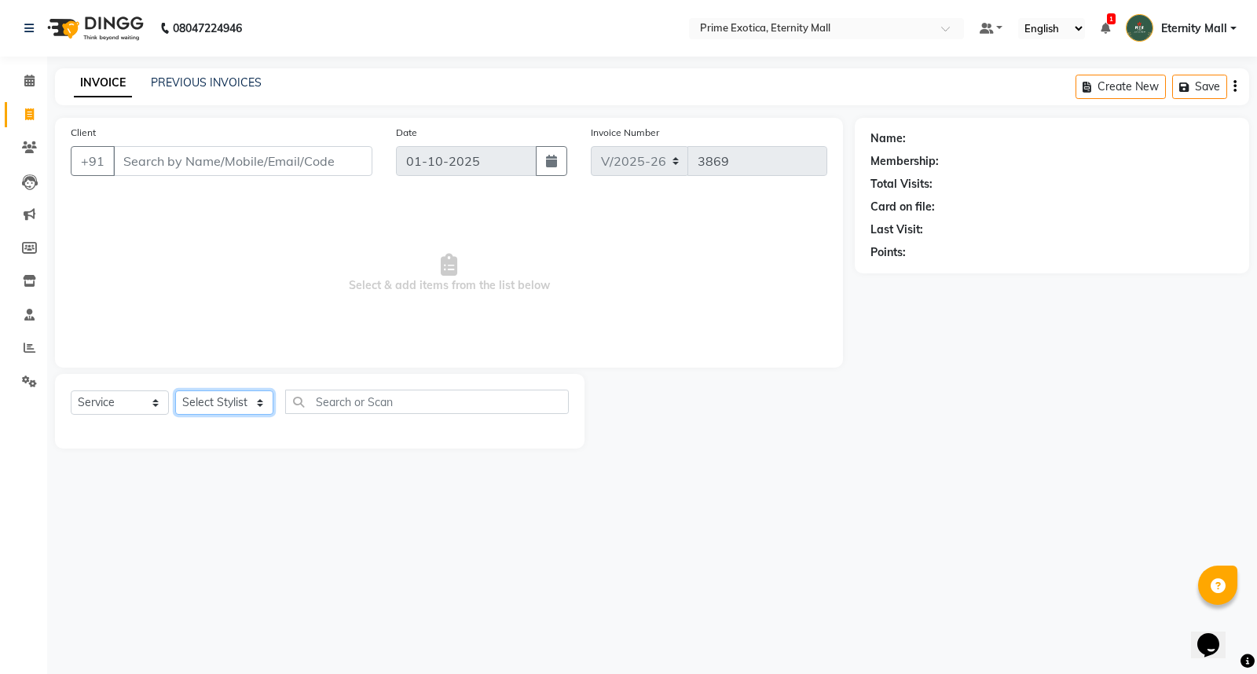
select select "36457"
click at [175, 391] on select "Select Stylist AB ADMIN ajay vikram lakshane Isha Bahel Rajeshri shivani" at bounding box center [224, 402] width 98 height 24
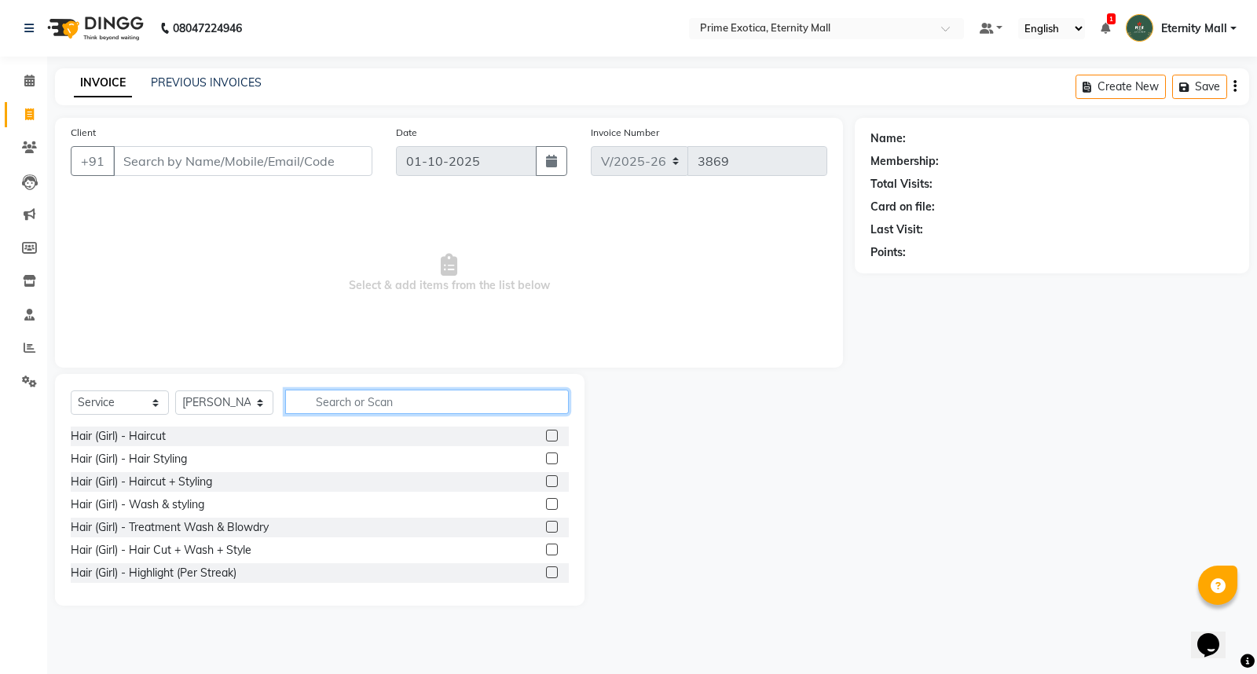
click at [419, 406] on input "text" at bounding box center [427, 402] width 284 height 24
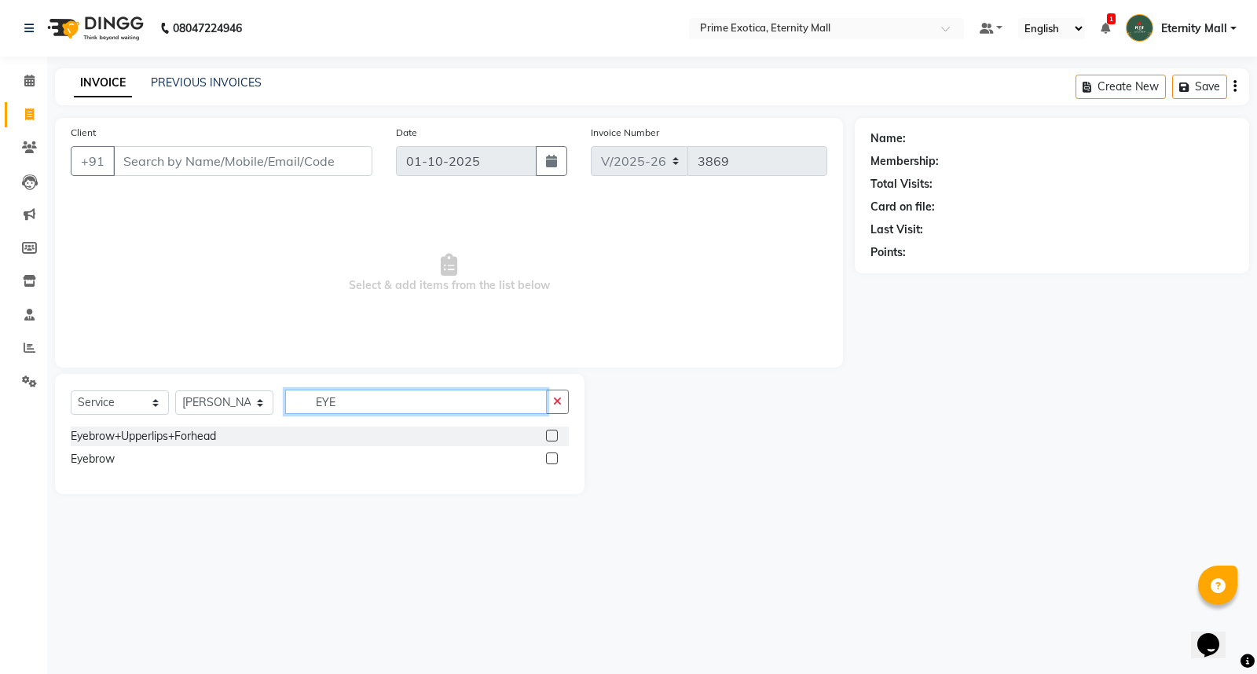
type input "EYE"
click at [550, 459] on label at bounding box center [552, 458] width 12 height 12
click at [550, 459] on input "checkbox" at bounding box center [551, 459] width 10 height 10
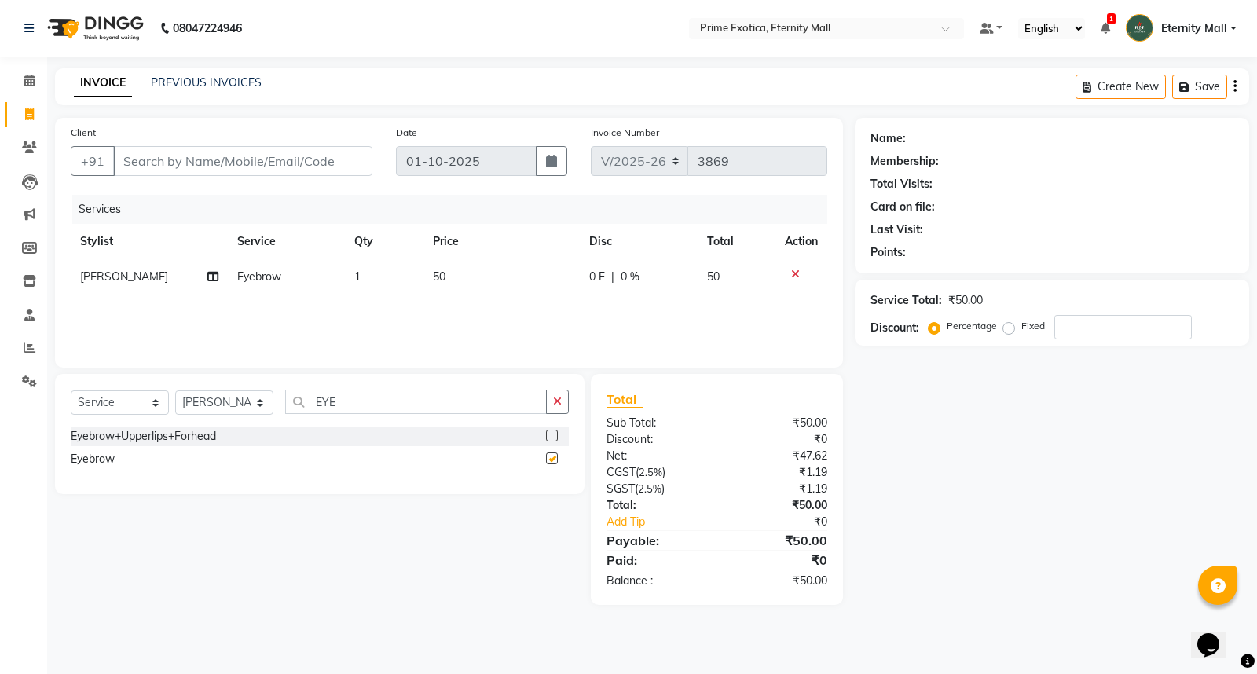
checkbox input "false"
click at [271, 174] on input "Client" at bounding box center [242, 161] width 259 height 30
type input "E"
type input "0"
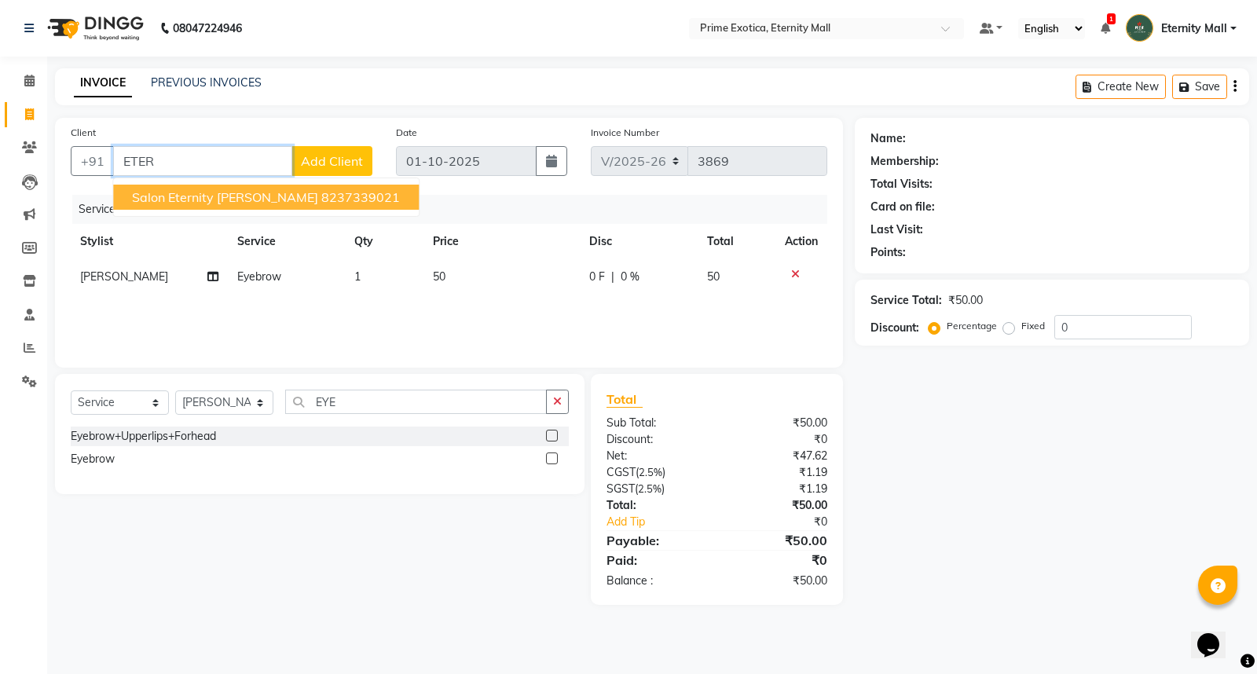
click at [321, 201] on ngb-highlight "8237339021" at bounding box center [360, 197] width 79 height 16
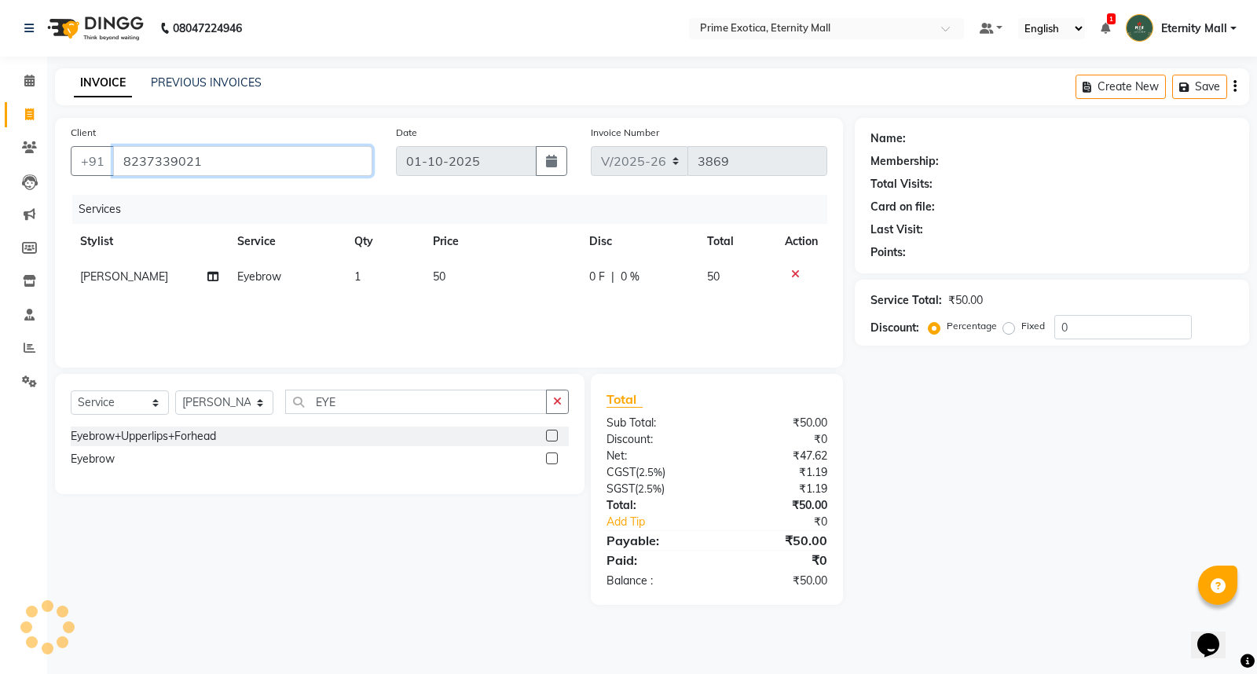
type input "8237339021"
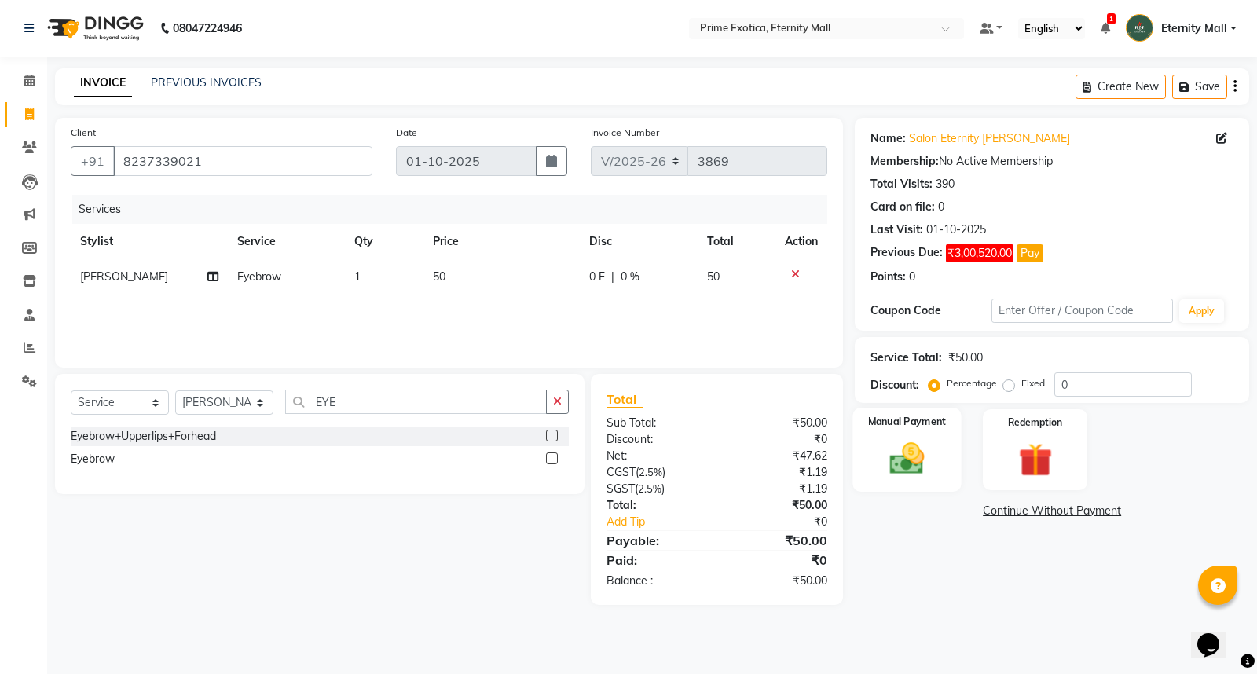
click at [902, 452] on img at bounding box center [907, 458] width 57 height 40
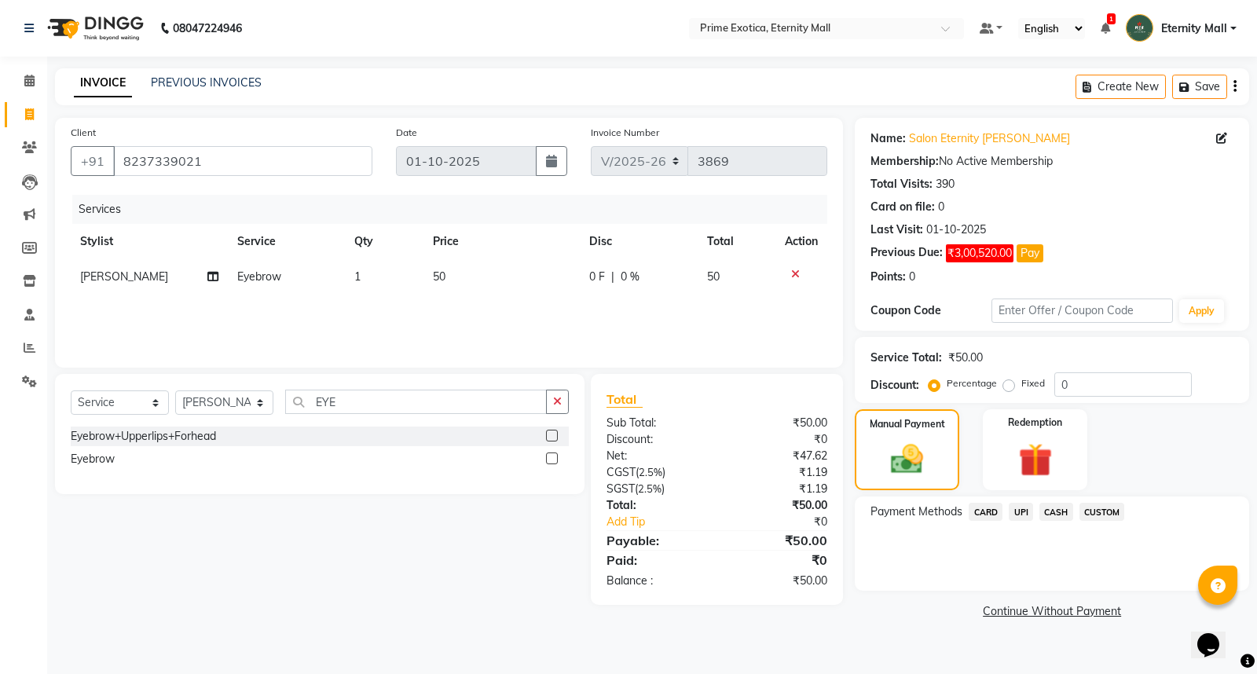
click at [1019, 512] on span "UPI" at bounding box center [1020, 512] width 24 height 18
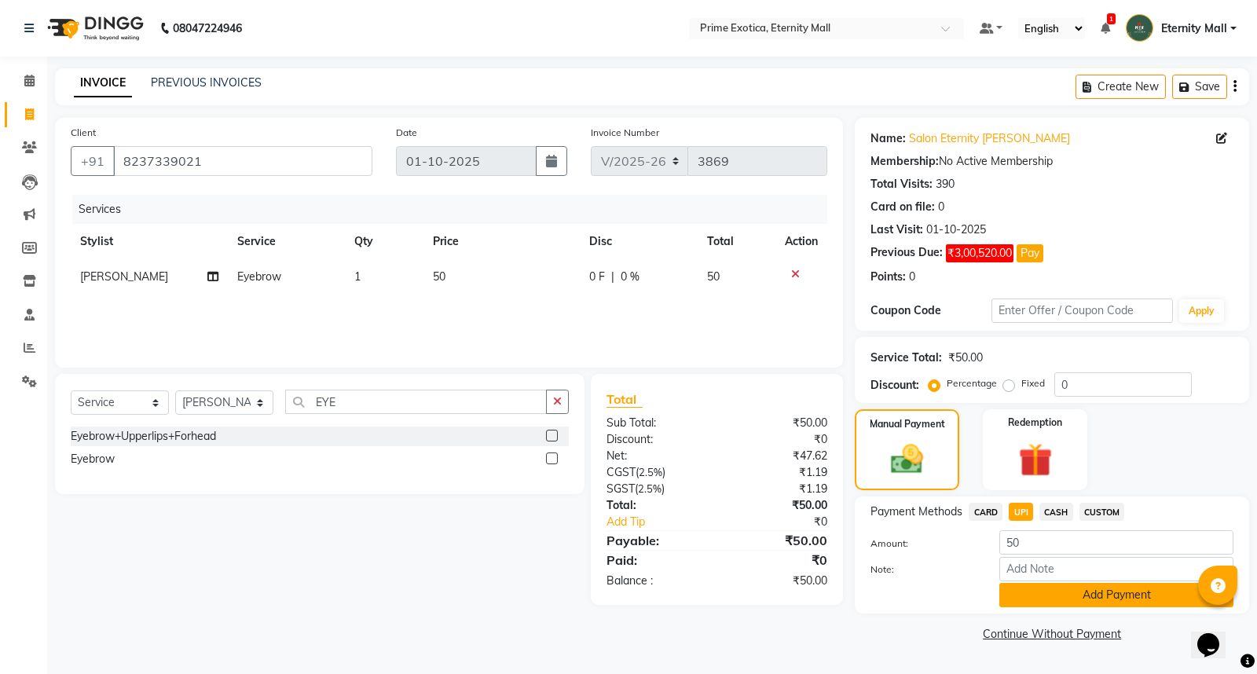
click at [1049, 586] on button "Add Payment" at bounding box center [1116, 595] width 234 height 24
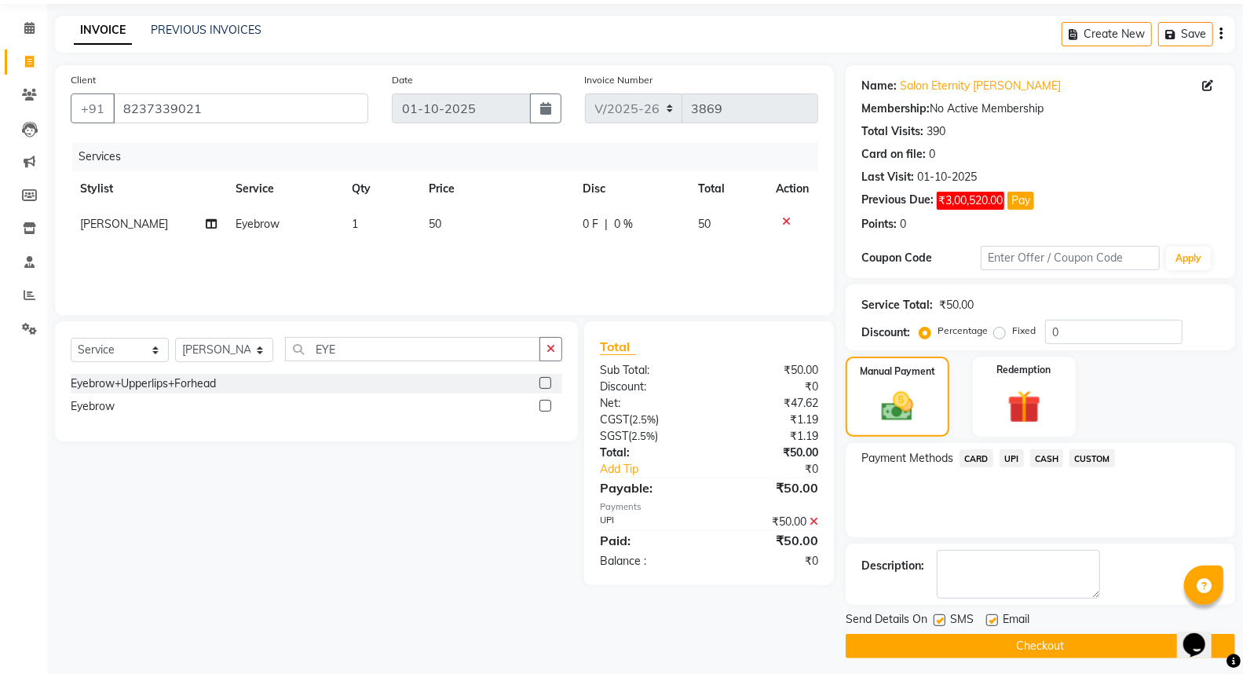
scroll to position [60, 0]
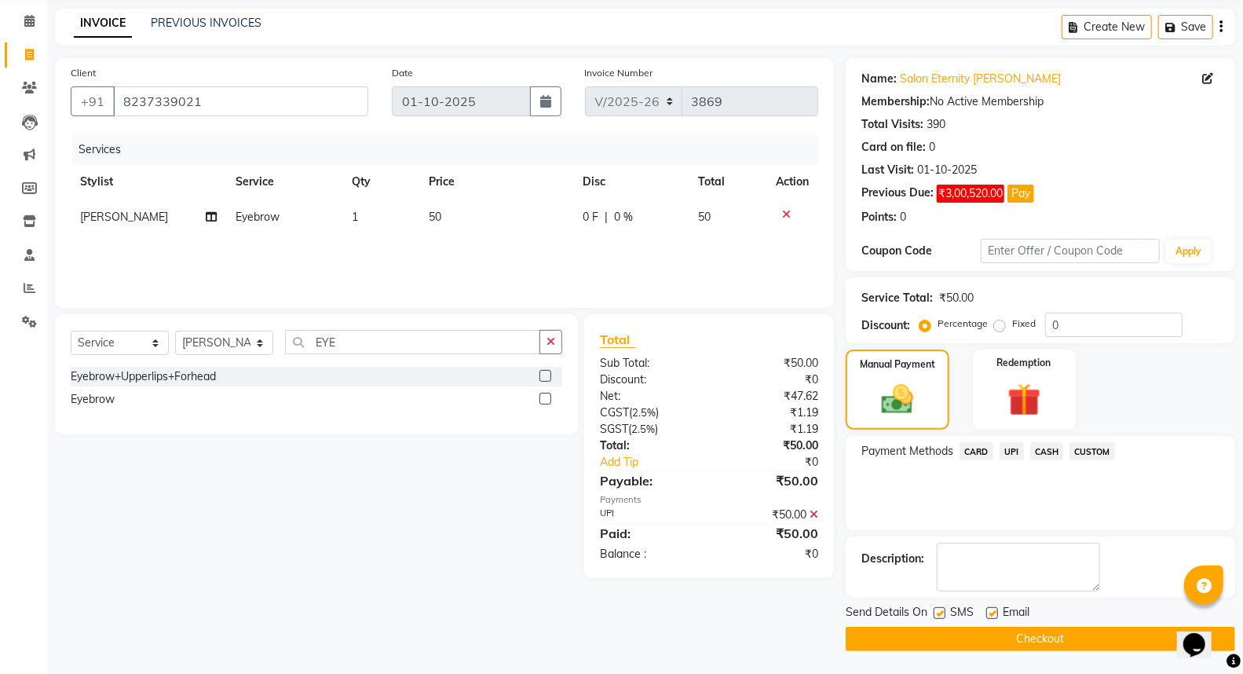
click at [931, 611] on div "Send Details On SMS Email" at bounding box center [1041, 614] width 390 height 20
click at [938, 617] on label at bounding box center [940, 613] width 12 height 12
click at [938, 617] on input "checkbox" at bounding box center [939, 614] width 10 height 10
checkbox input "false"
click at [994, 618] on label at bounding box center [992, 613] width 12 height 12
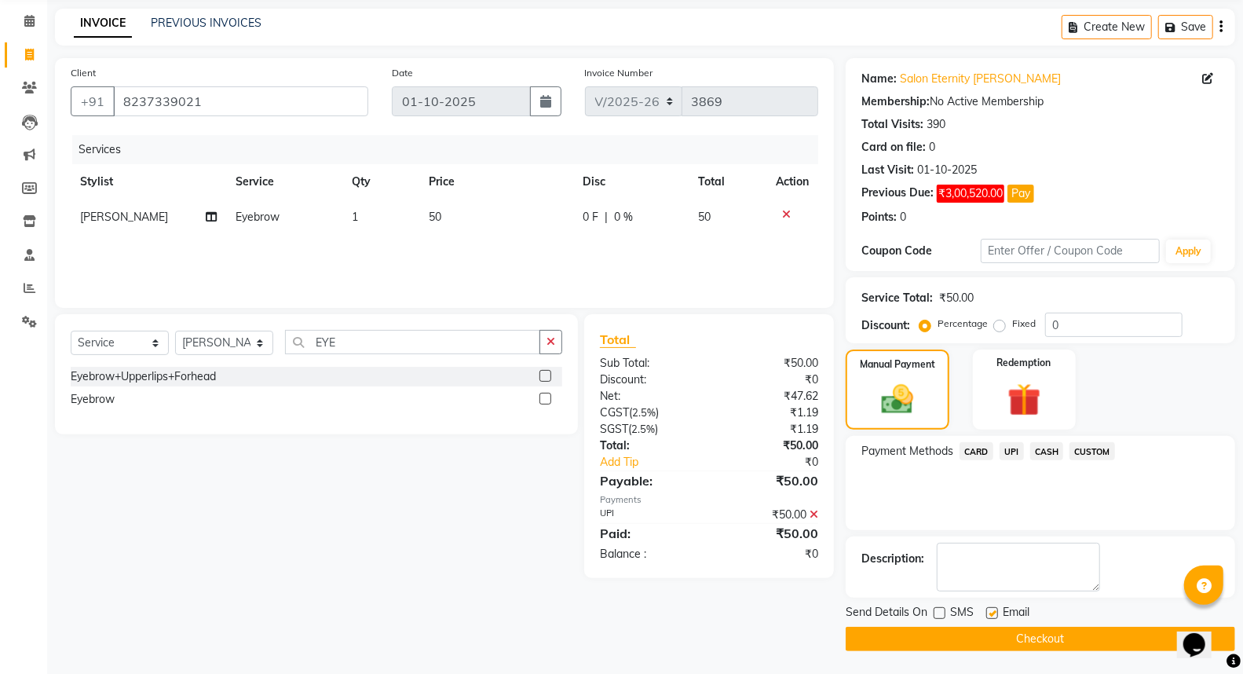
click at [994, 618] on input "checkbox" at bounding box center [991, 614] width 10 height 10
checkbox input "false"
click at [1049, 637] on button "Checkout" at bounding box center [1041, 639] width 390 height 24
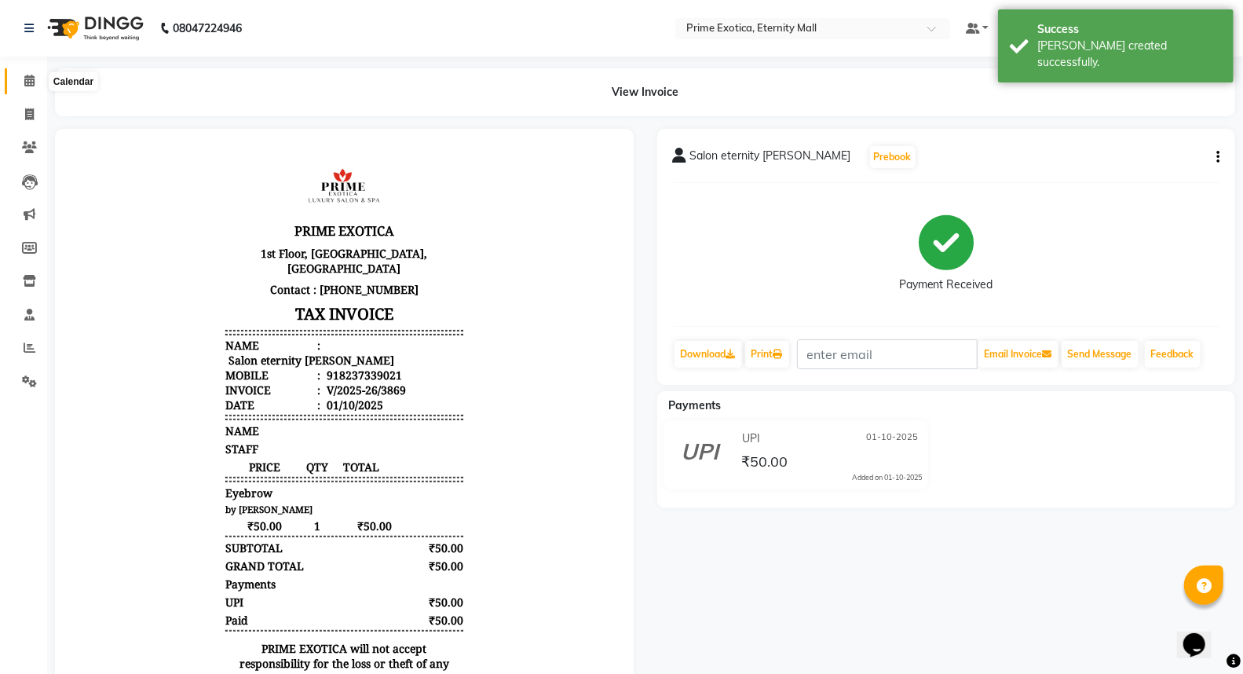
click at [26, 86] on icon at bounding box center [29, 81] width 10 height 12
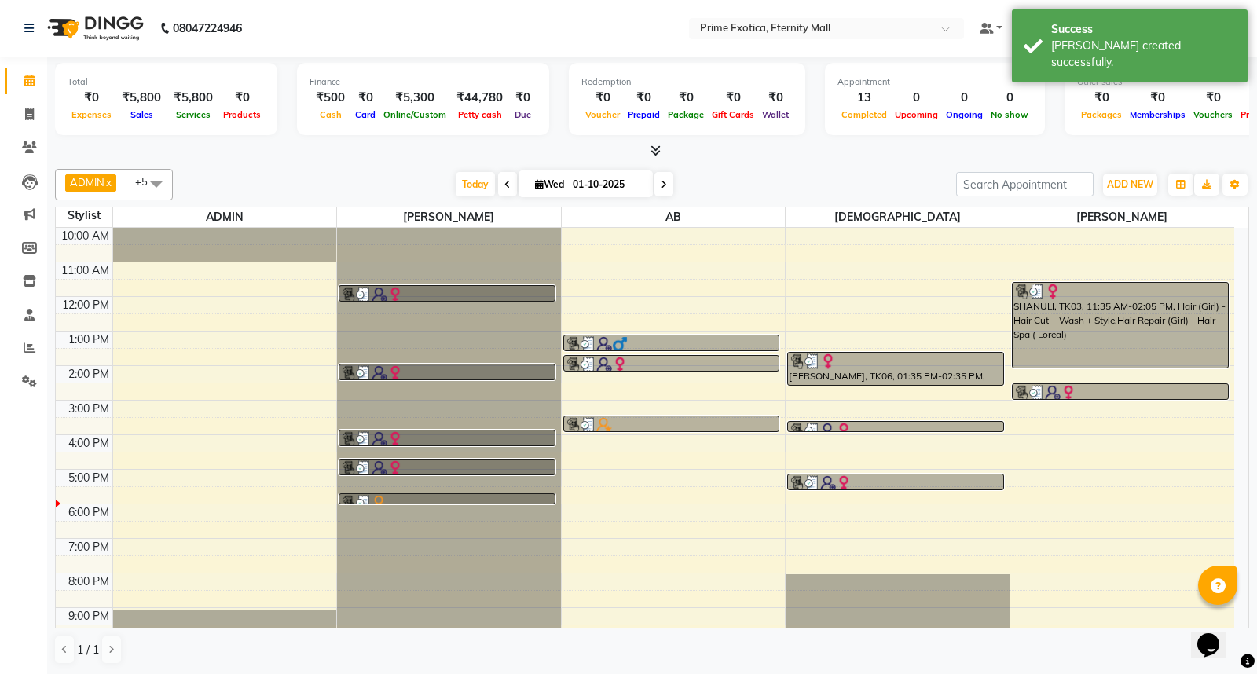
click at [660, 151] on icon at bounding box center [655, 151] width 10 height 12
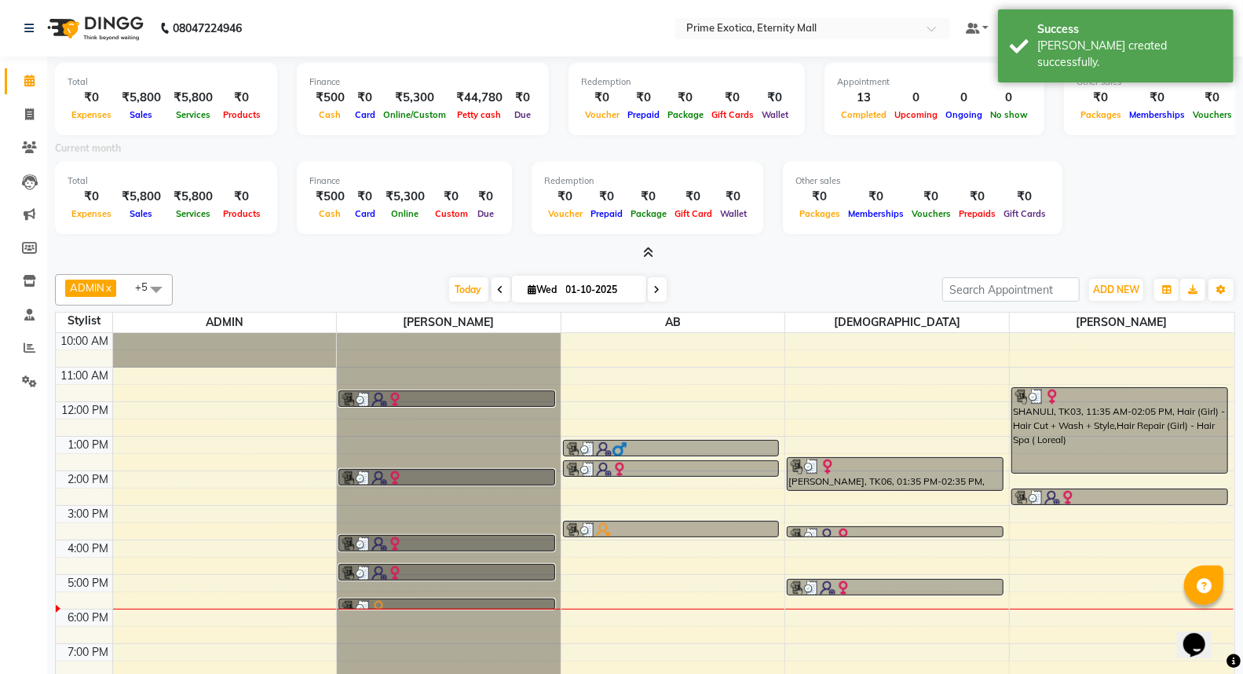
click at [647, 248] on icon at bounding box center [648, 253] width 10 height 12
